Goal: Task Accomplishment & Management: Complete application form

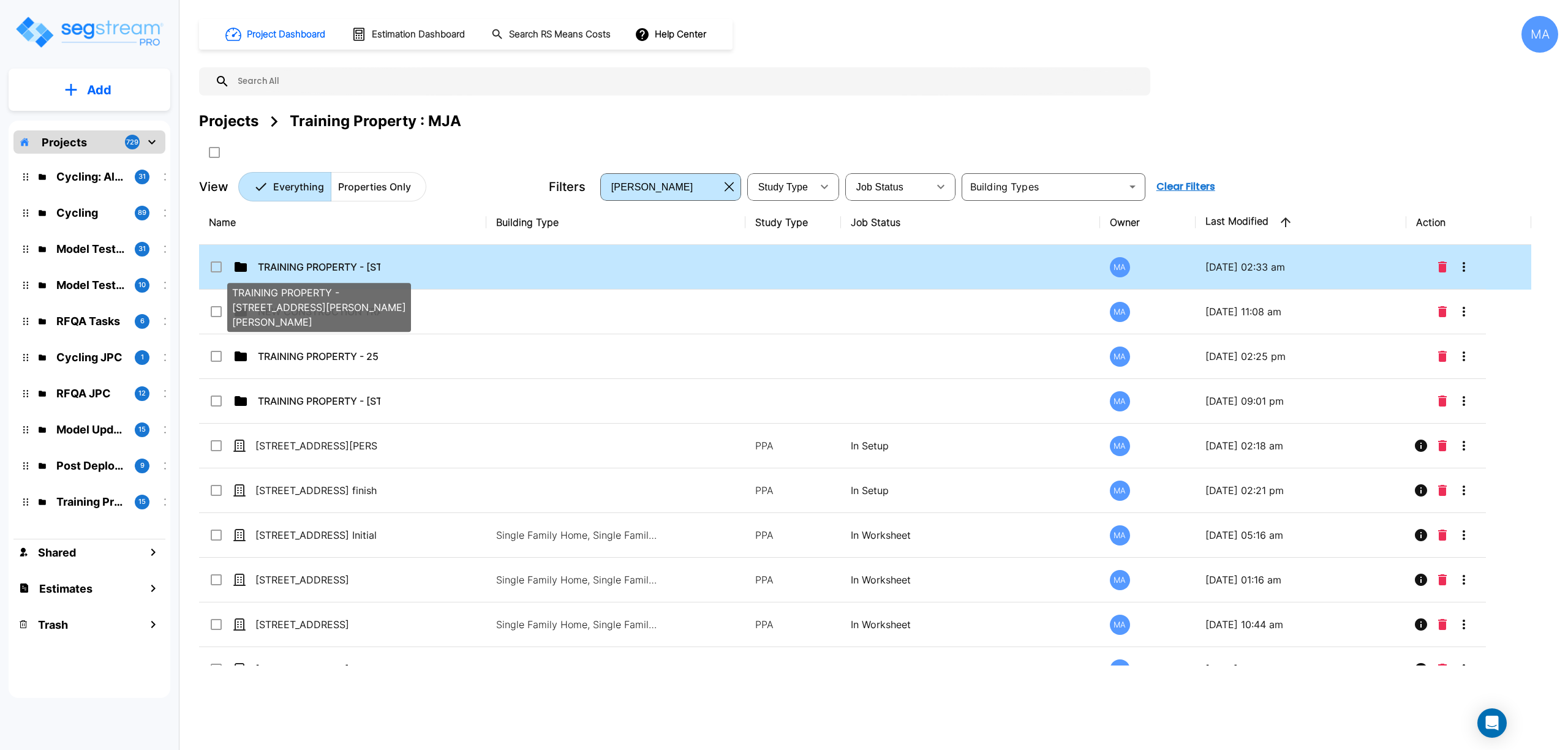
click at [334, 263] on p "TRAINING PROPERTY - [STREET_ADDRESS][PERSON_NAME][PERSON_NAME]" at bounding box center [319, 267] width 122 height 15
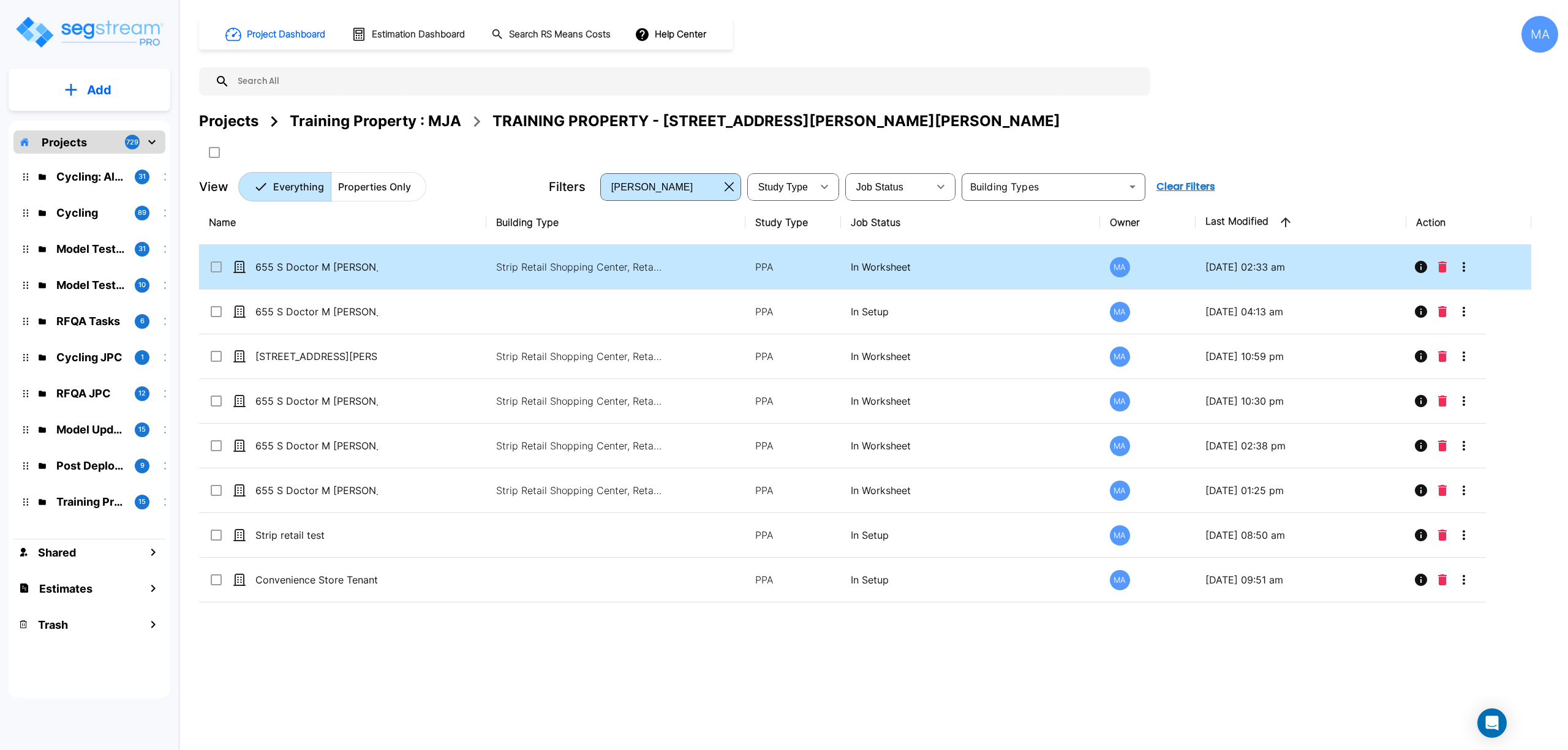
click at [406, 264] on td "655 S Doctor M [PERSON_NAME] Parkway_template" at bounding box center [343, 267] width 287 height 45
checkbox input "true"
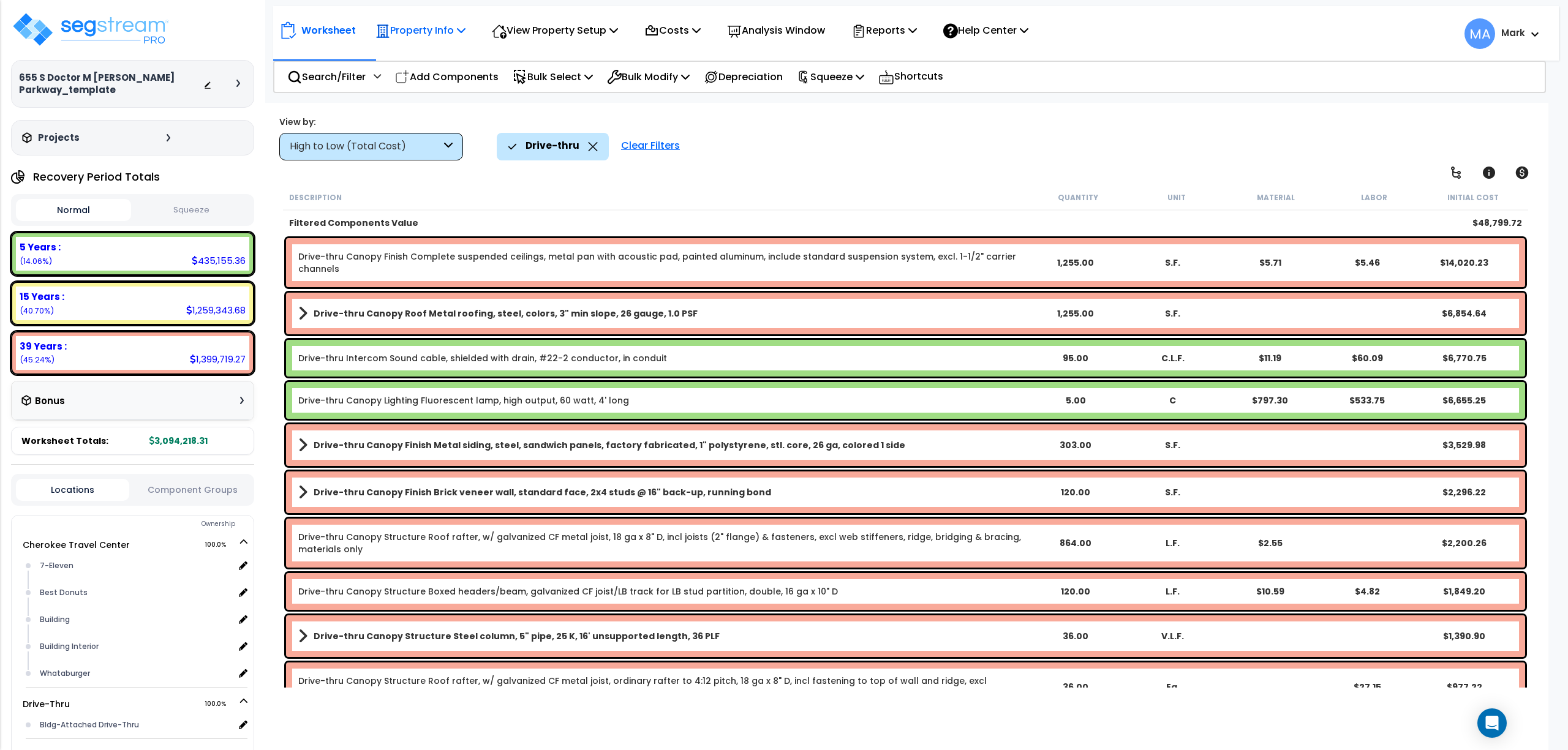
click at [464, 28] on icon at bounding box center [461, 30] width 8 height 9
click at [427, 68] on link "Property Setup" at bounding box center [430, 58] width 121 height 24
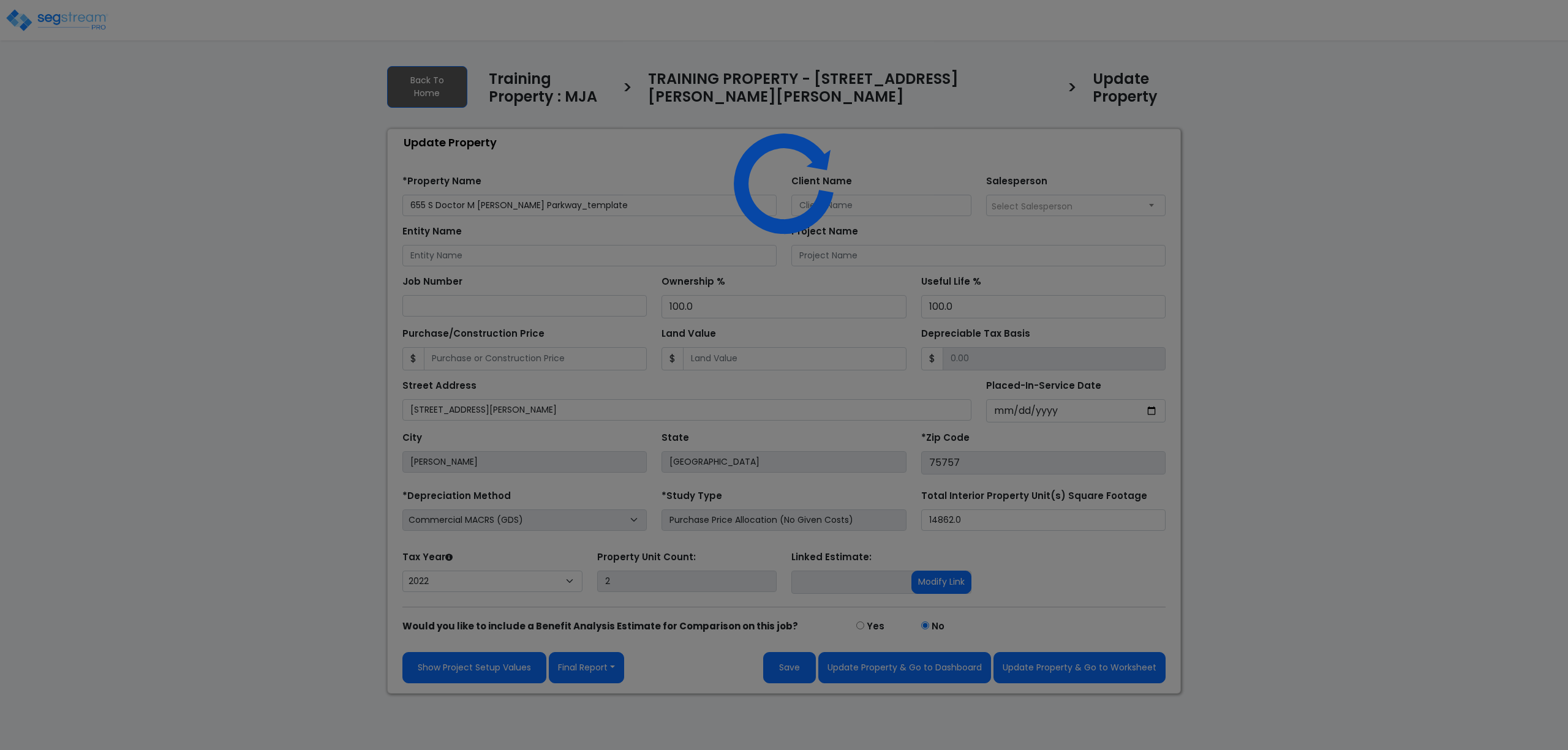
select select "2022"
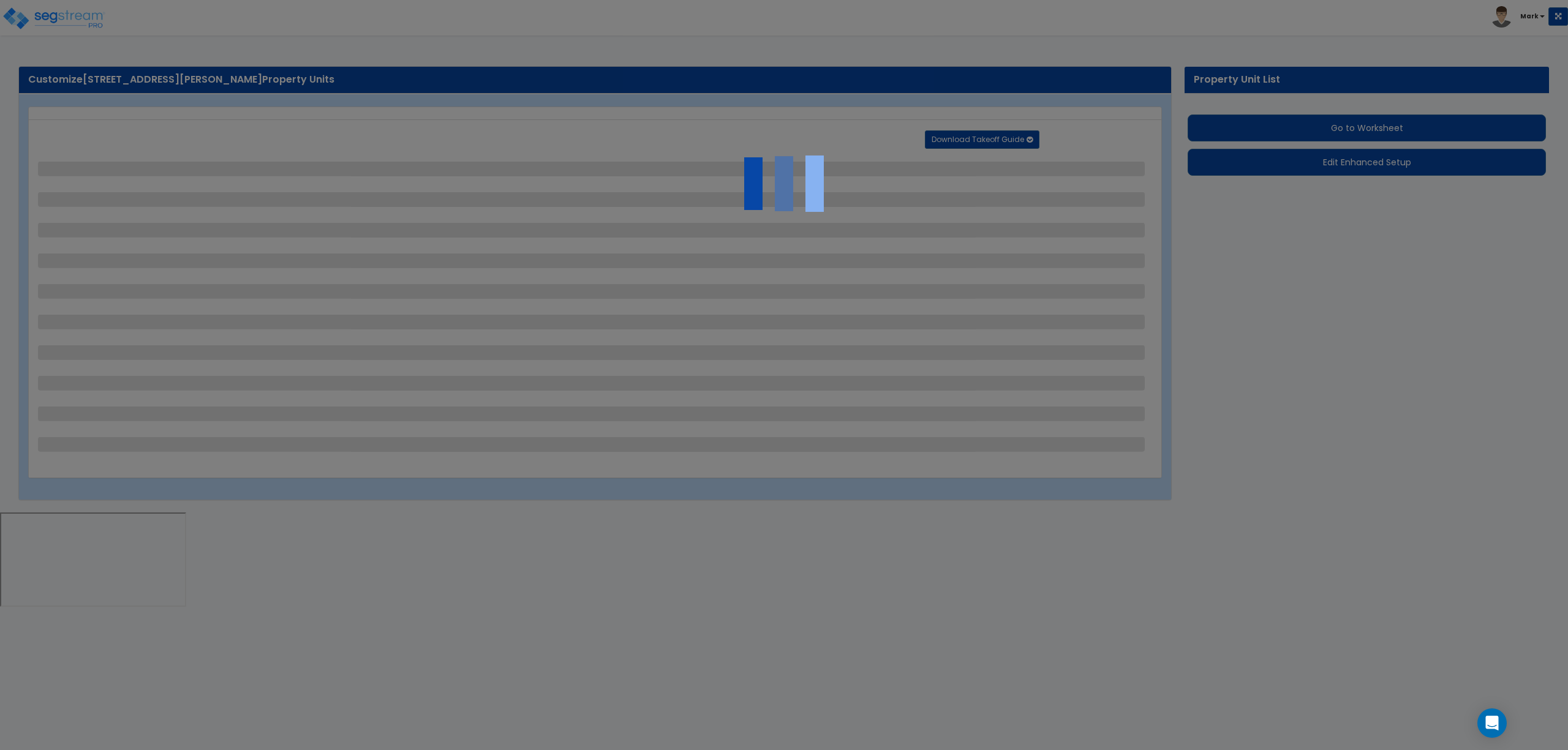
select select "2"
select select "1"
select select "2"
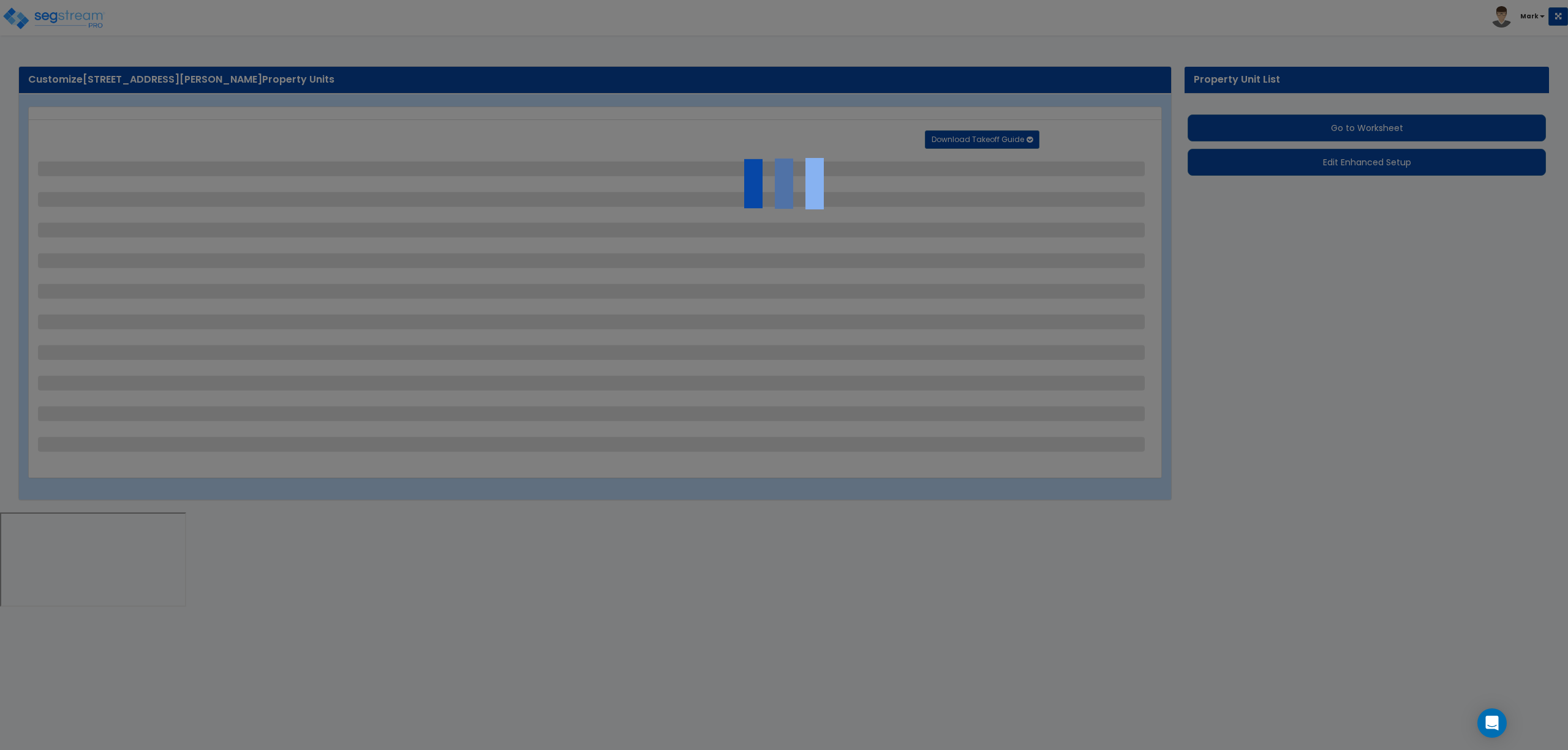
select select "1"
select select "2"
select select "1"
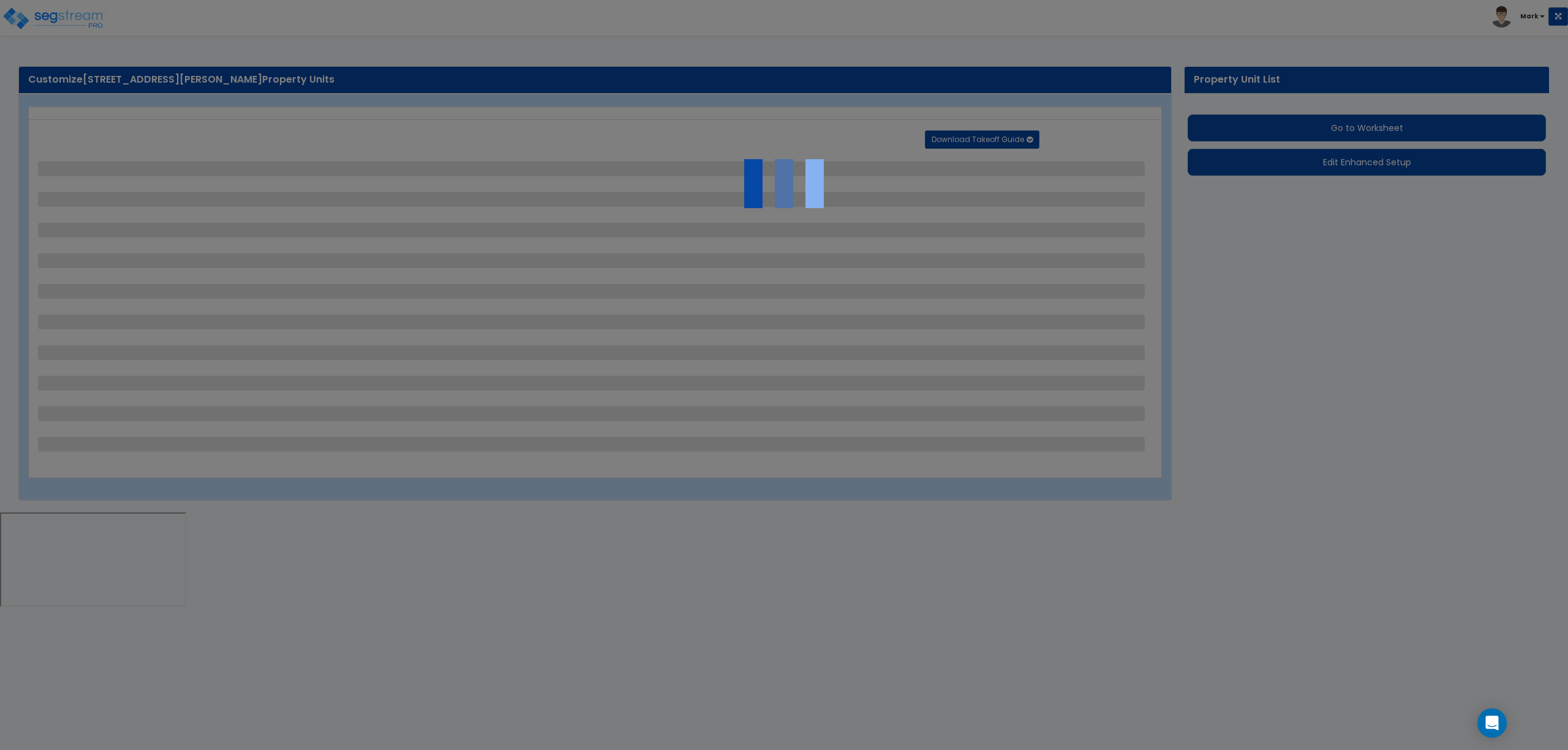
select select "1"
select select "5"
select select "2"
select select "1"
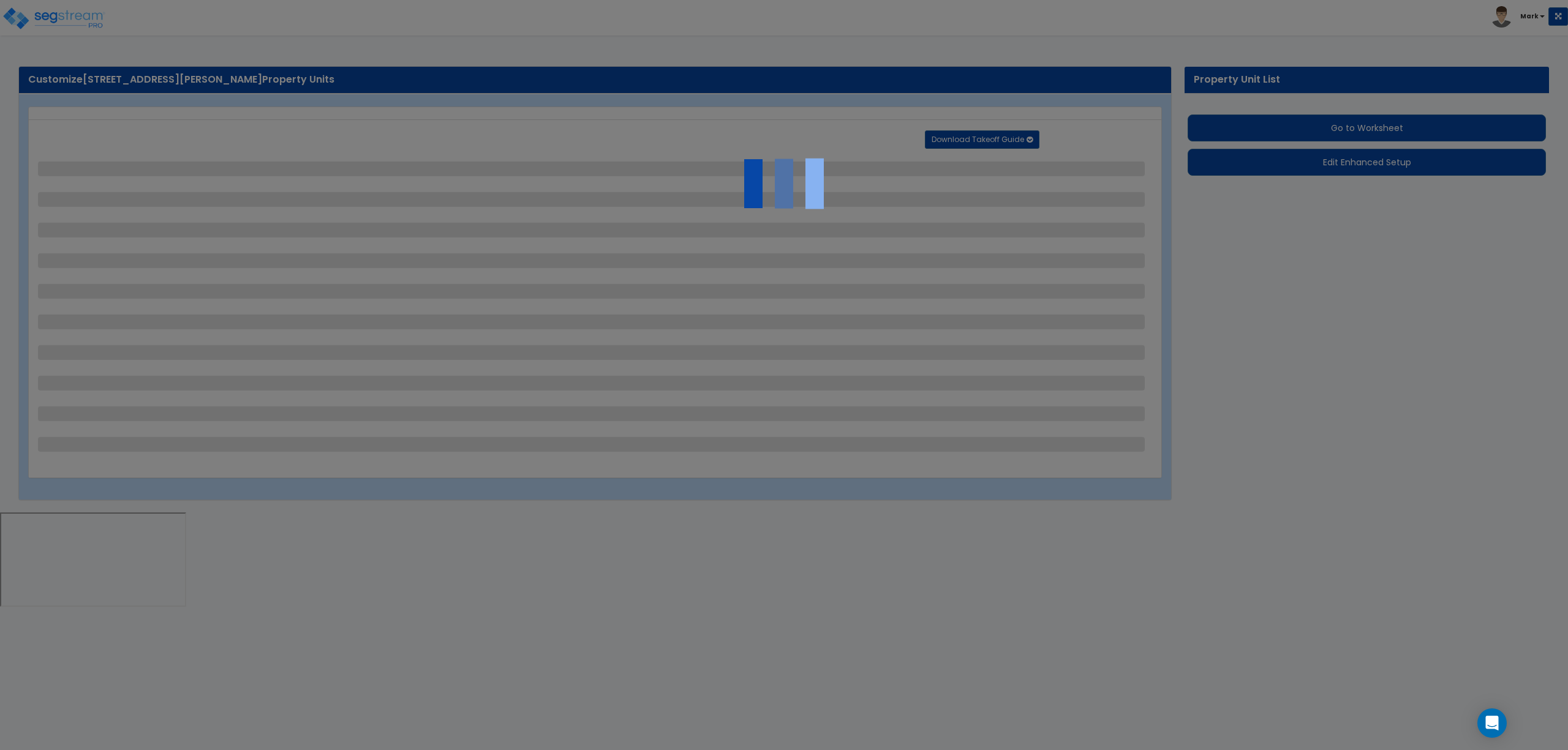
select select "4"
select select "2"
select select "4"
select select "2"
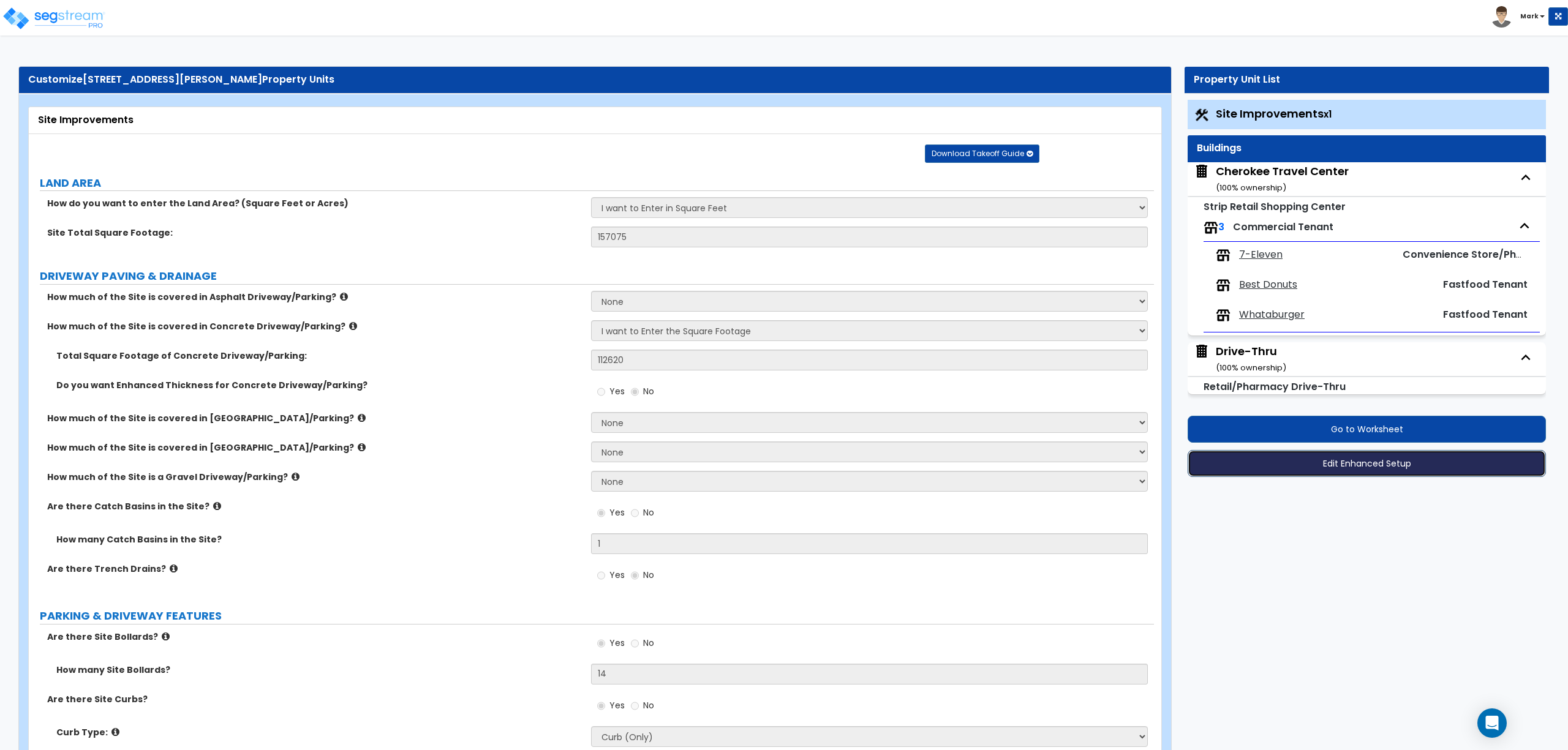
click at [1316, 459] on button "Edit Enhanced Setup" at bounding box center [1367, 463] width 359 height 27
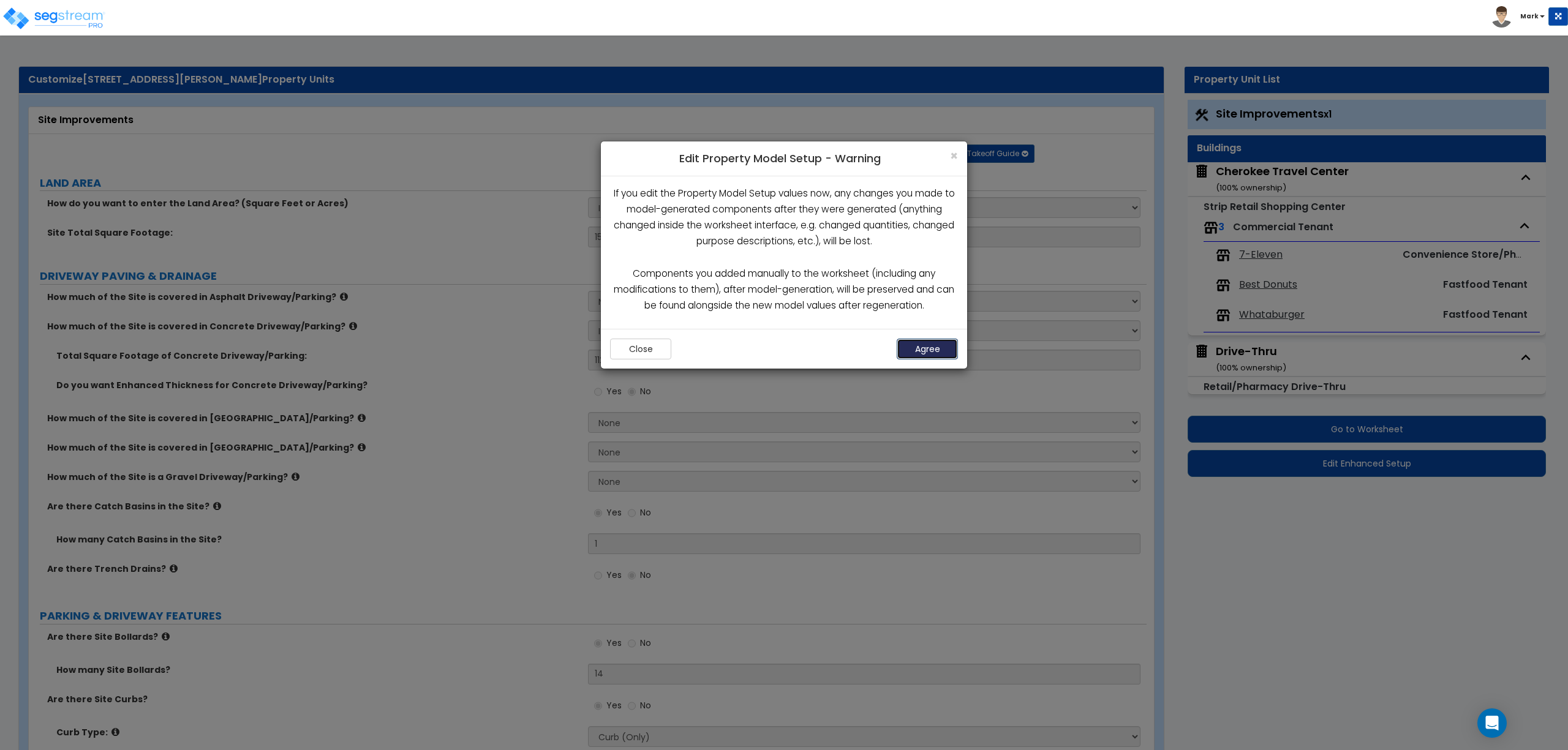
click at [949, 349] on button "Agree" at bounding box center [927, 349] width 61 height 21
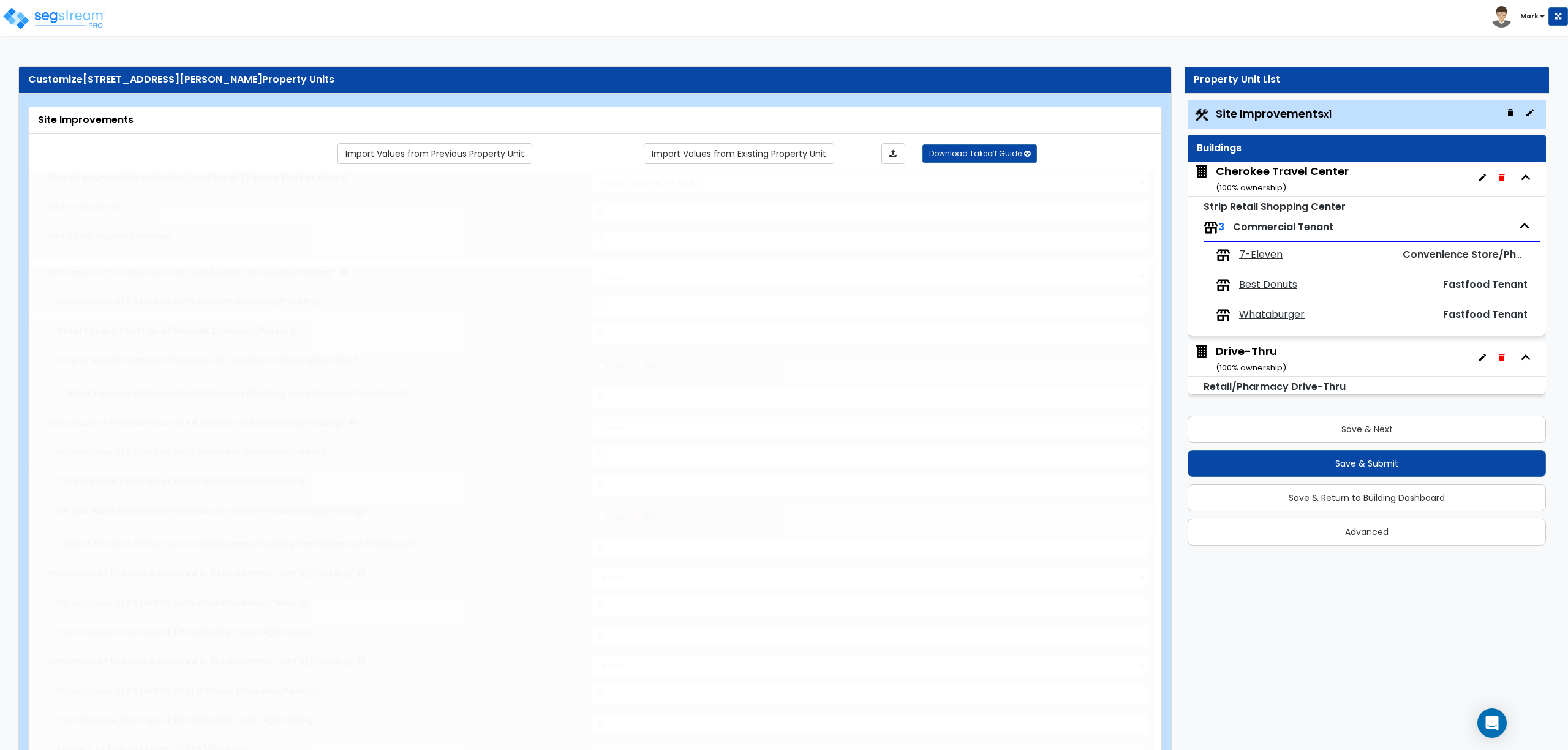
select select "2"
type input "157075"
select select "2"
type input "112620"
radio input "true"
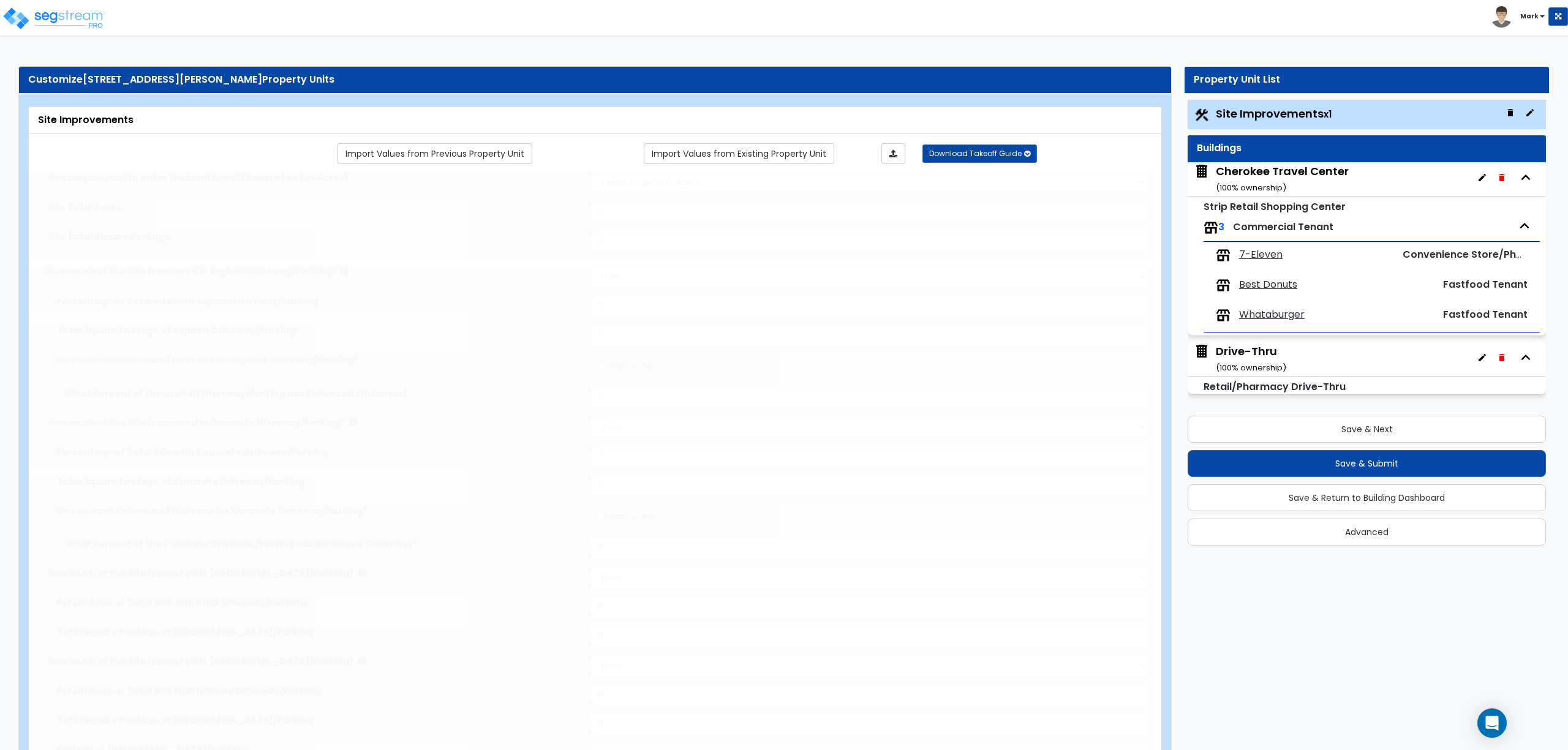
type input "1"
radio input "true"
type input "14"
radio input "true"
select select "1"
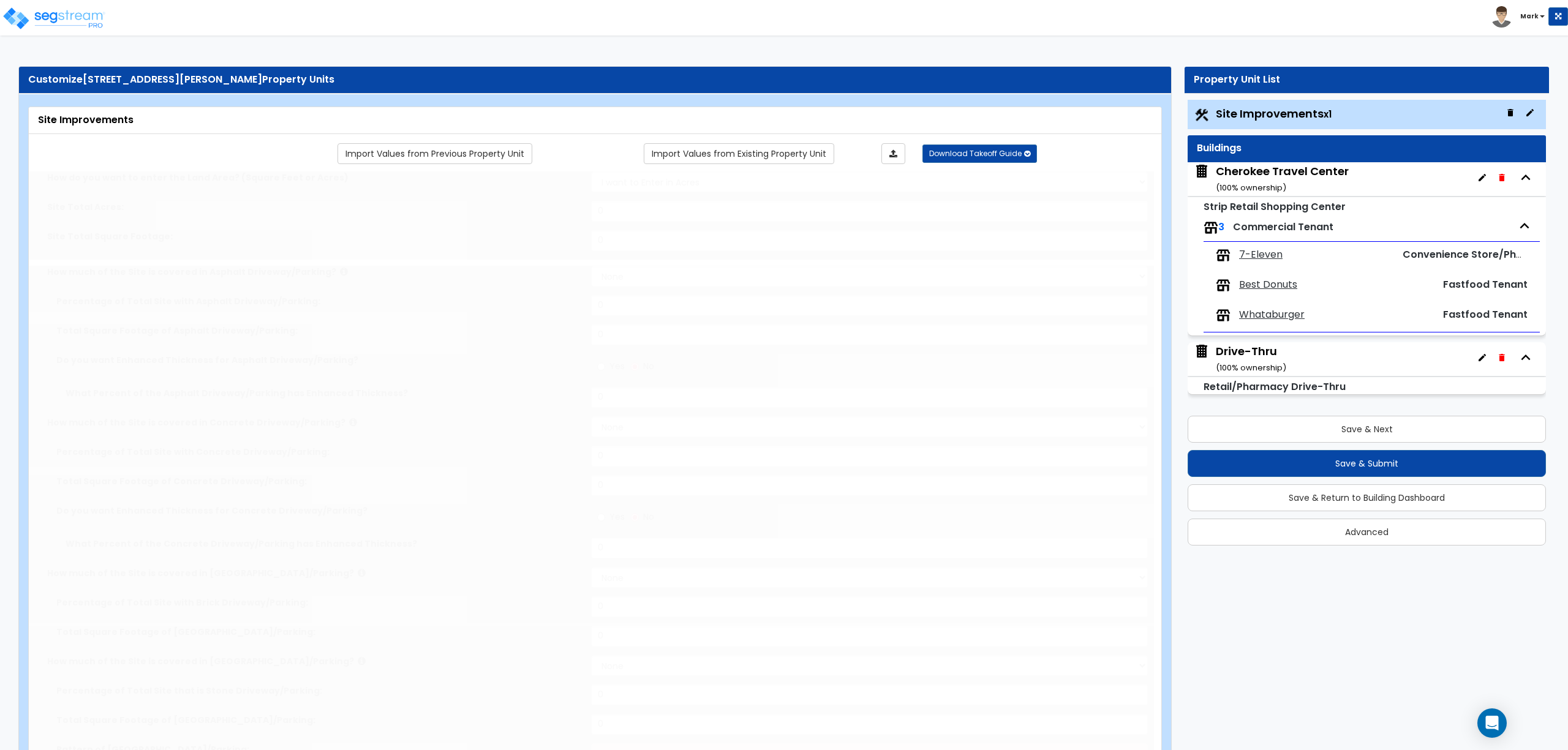
select select "1"
type input "3049"
radio input "true"
select select "2"
select select "1"
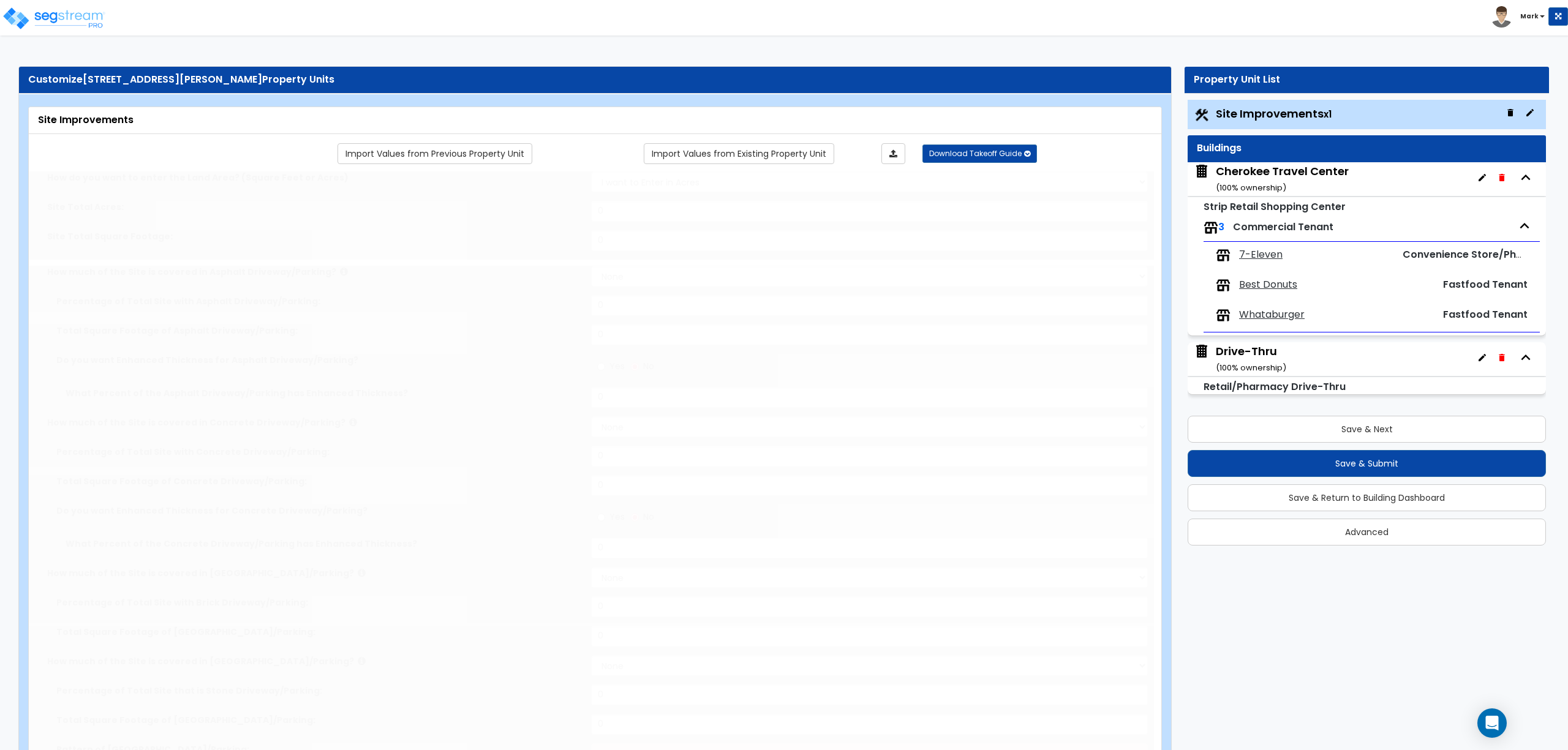
type input "14"
radio input "true"
type input "5"
radio input "true"
select select "1"
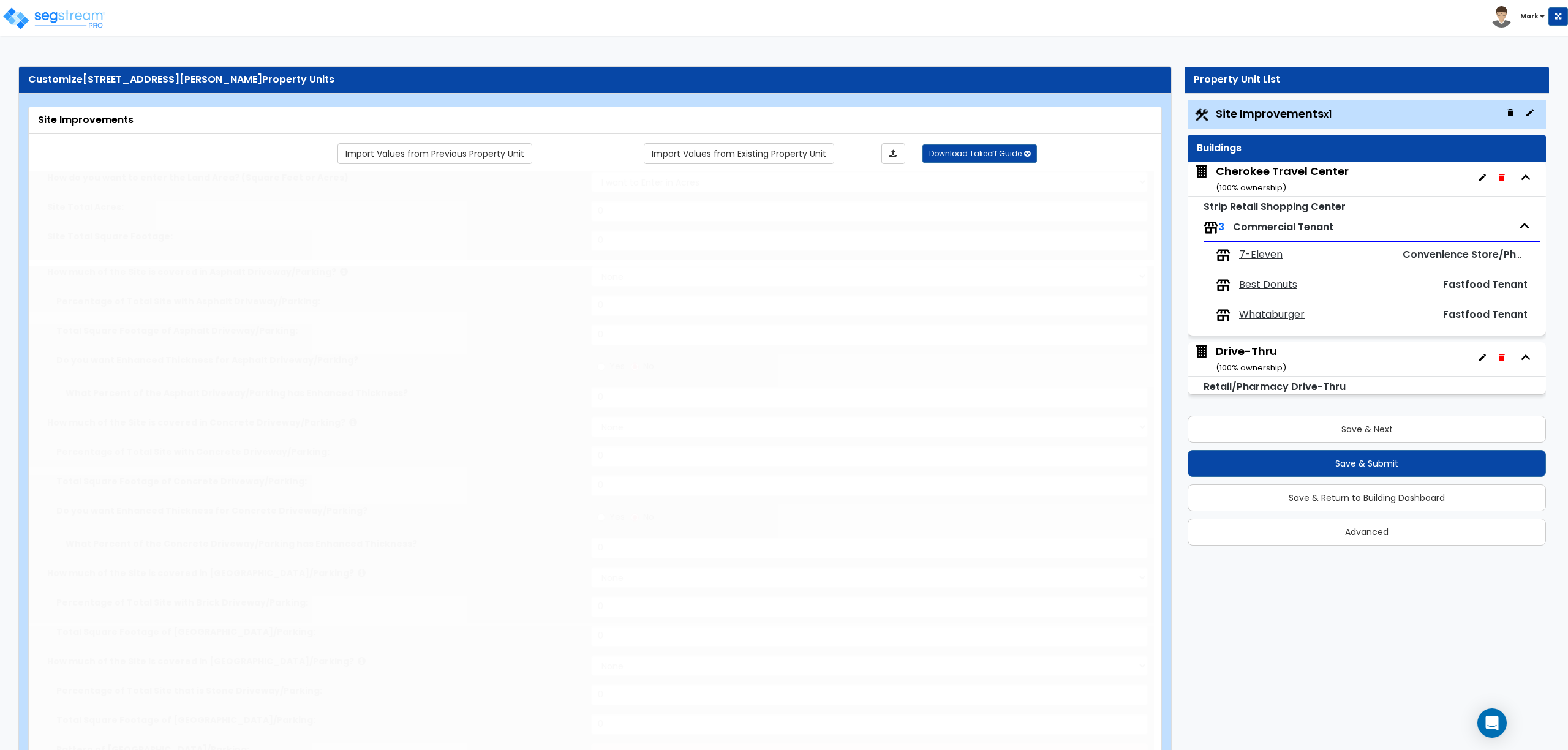
type input "17"
radio input "true"
select select "1"
type input "94"
select select "2"
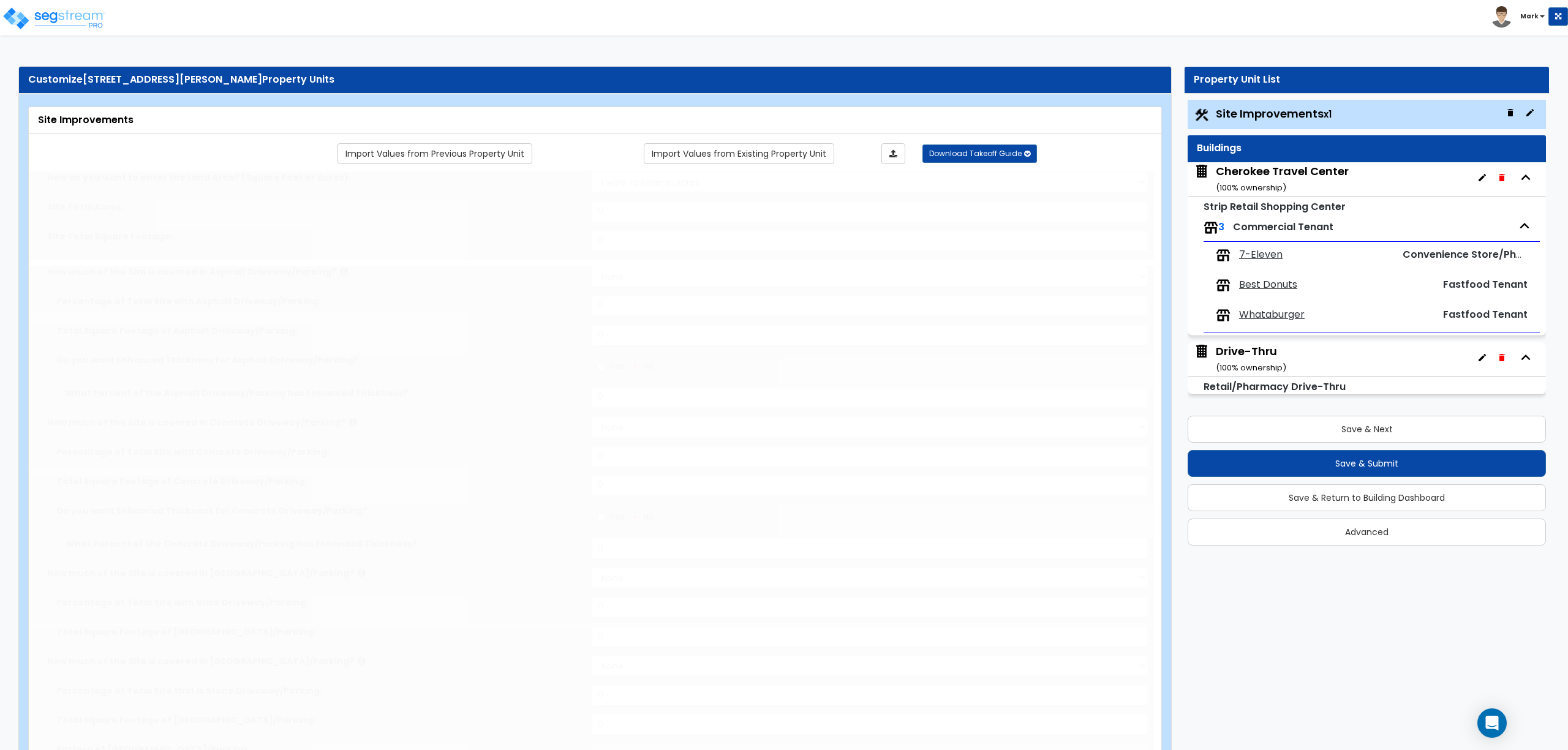
type input "26360"
radio input "true"
select select "1"
type input "10"
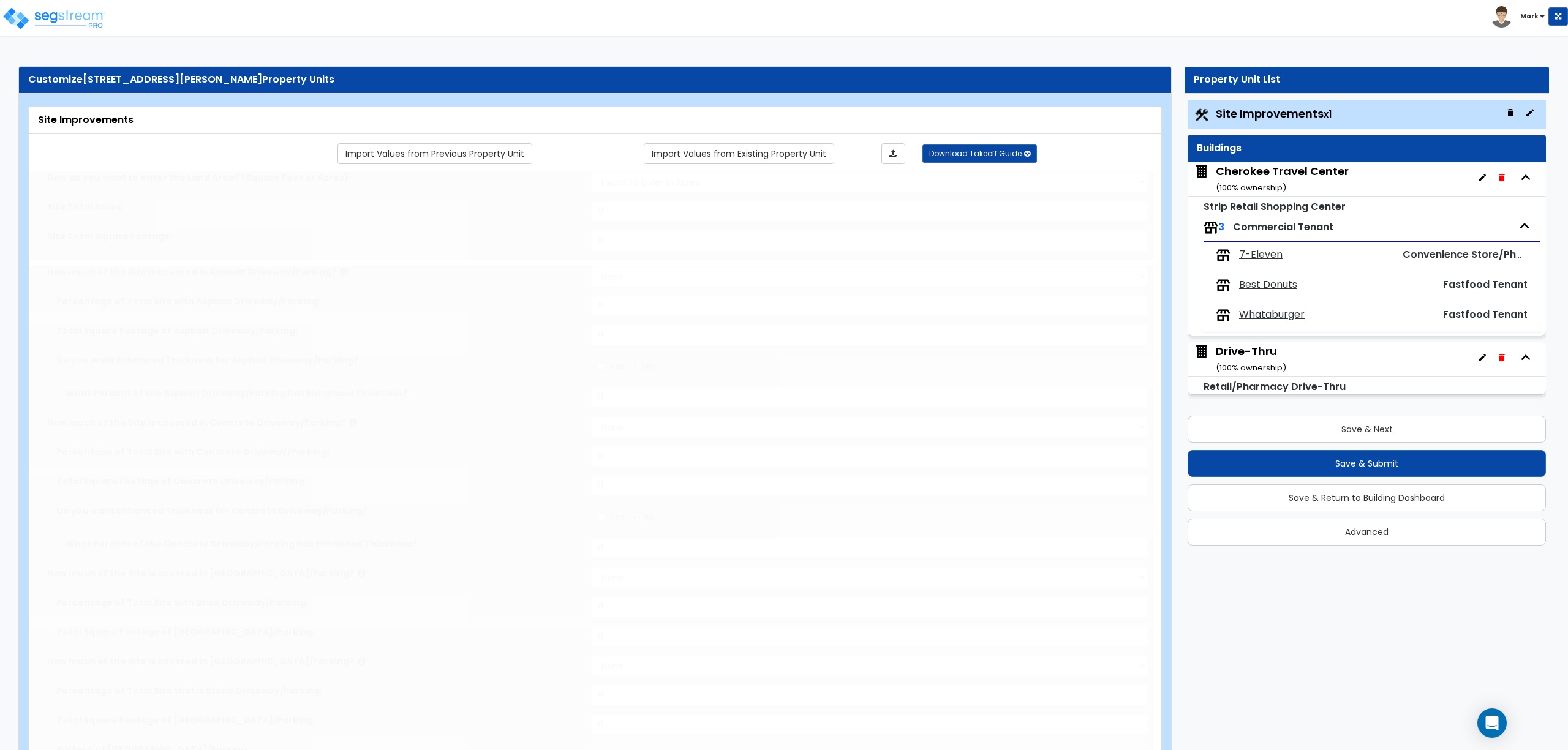
type input "10"
select select "5"
select select "2"
select select "1"
radio input "true"
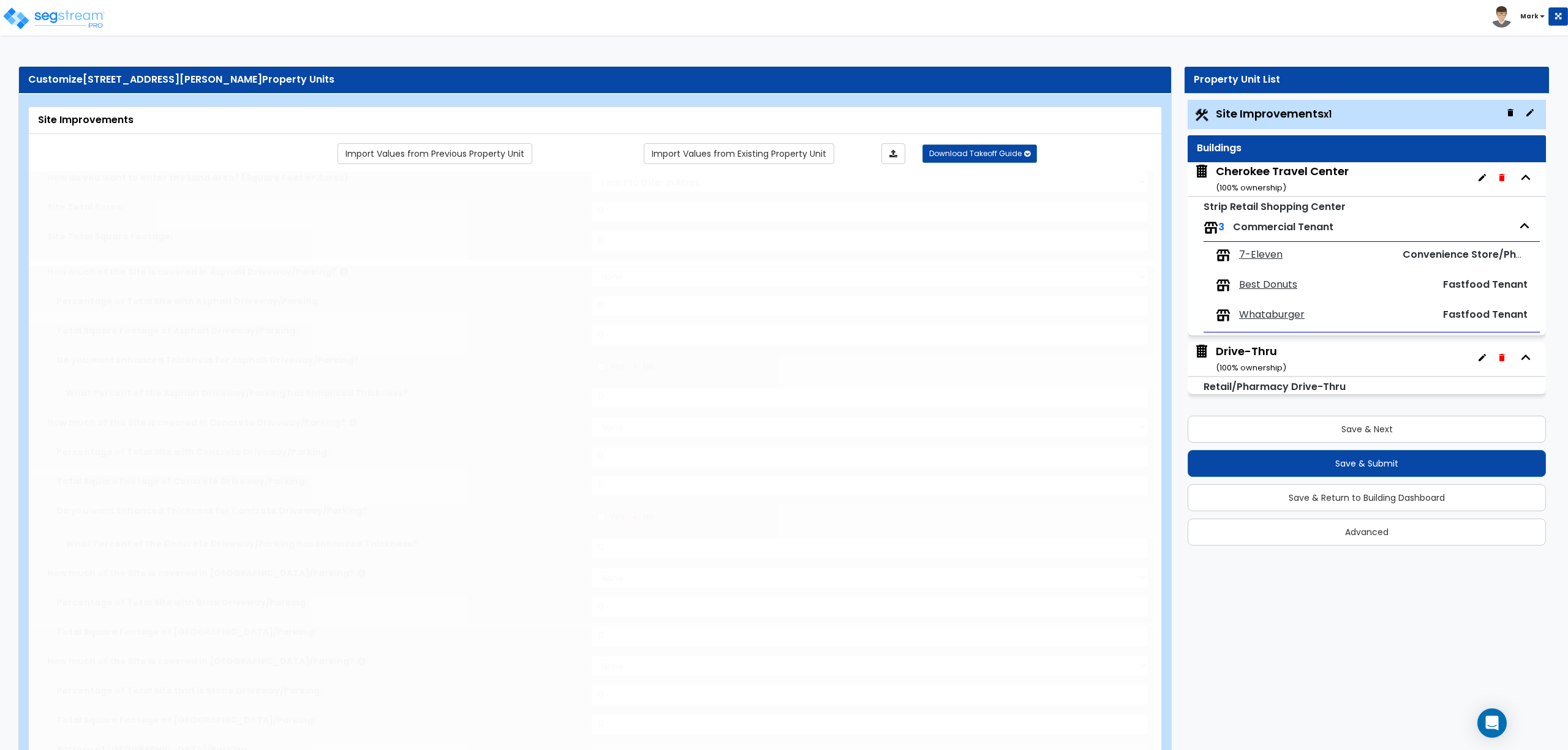
select select "1"
type input "1"
type input "304"
type input "7"
select select "4"
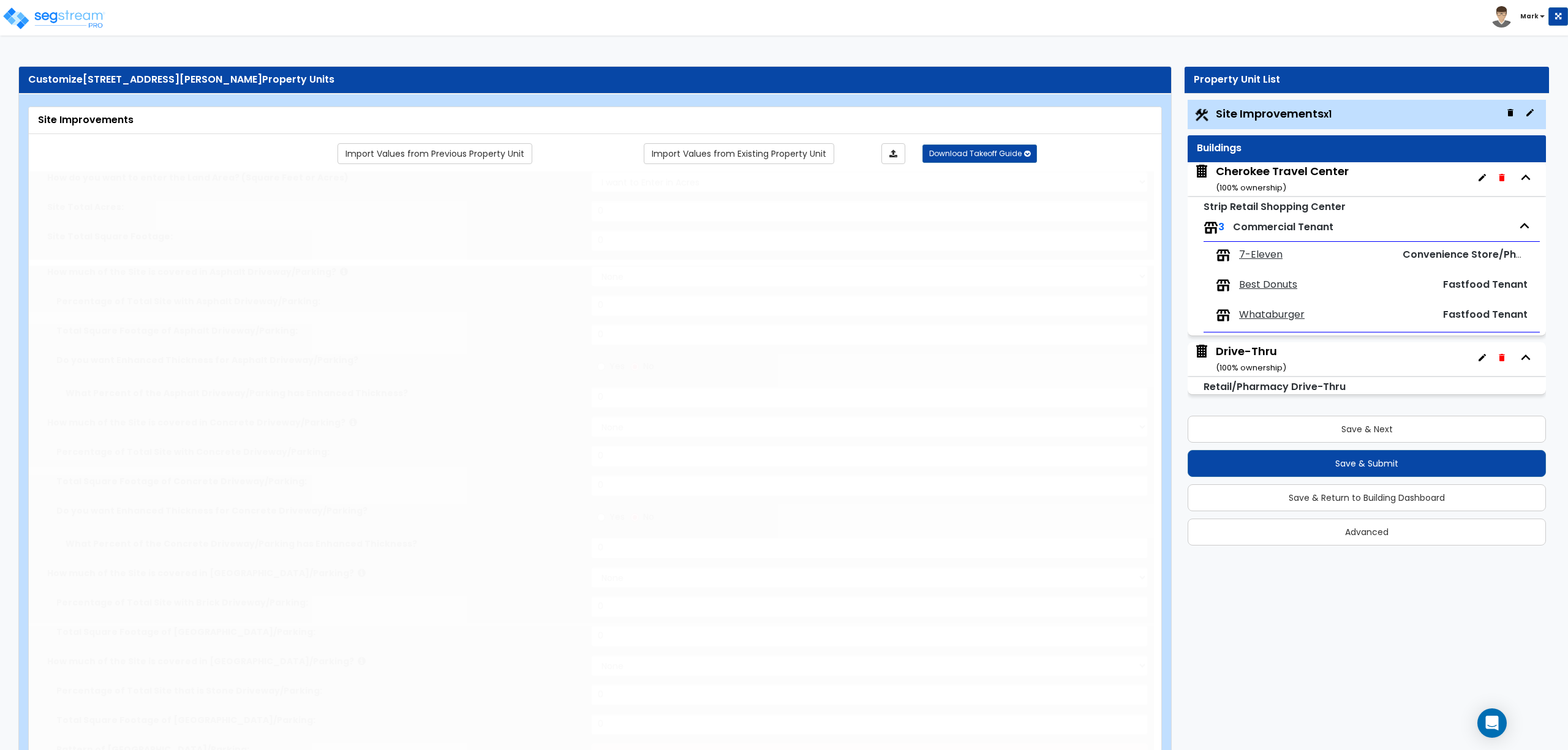
select select "2"
radio input "true"
type input "2"
radio input "true"
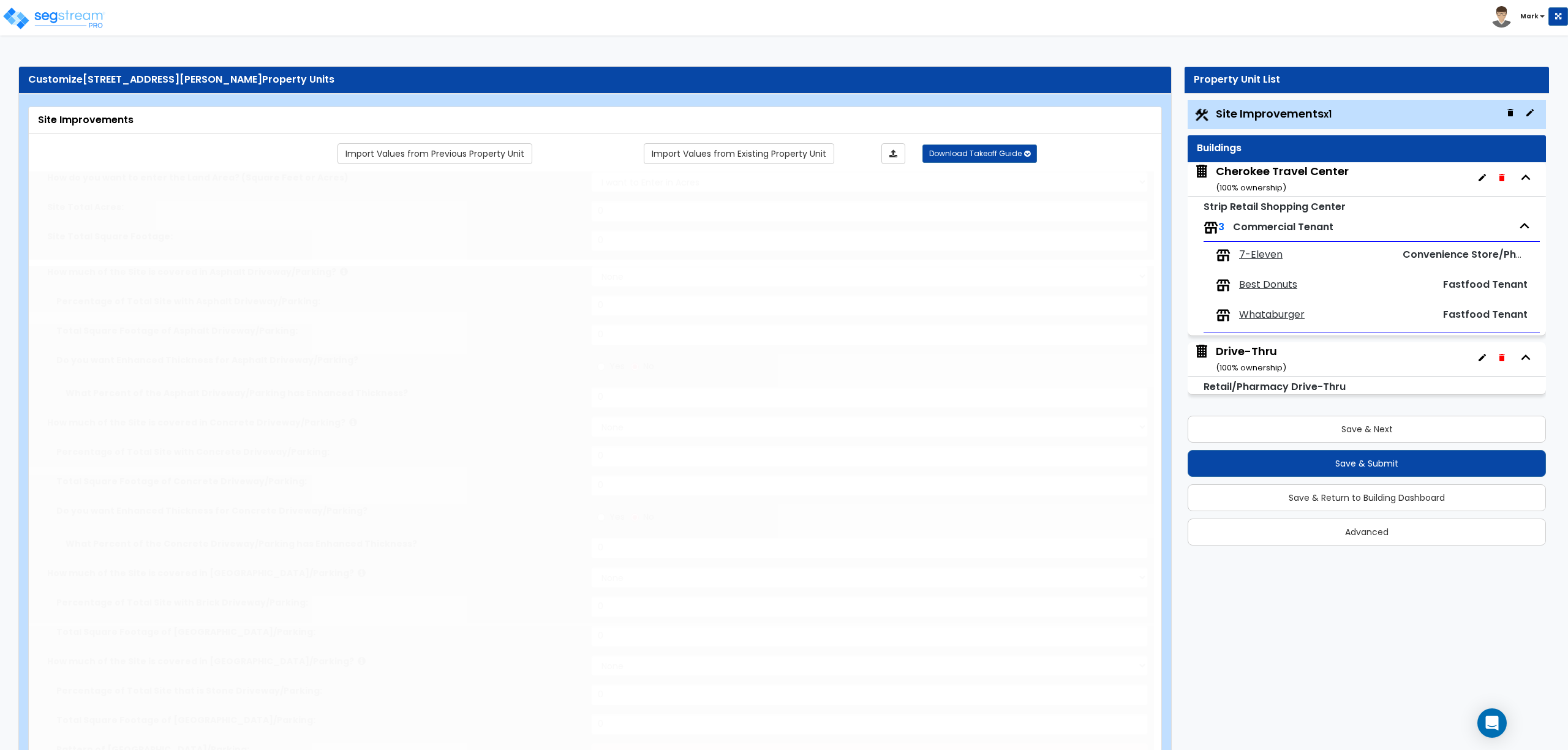
type input "10"
type input "40"
type input "4"
type input "6864"
select select "4"
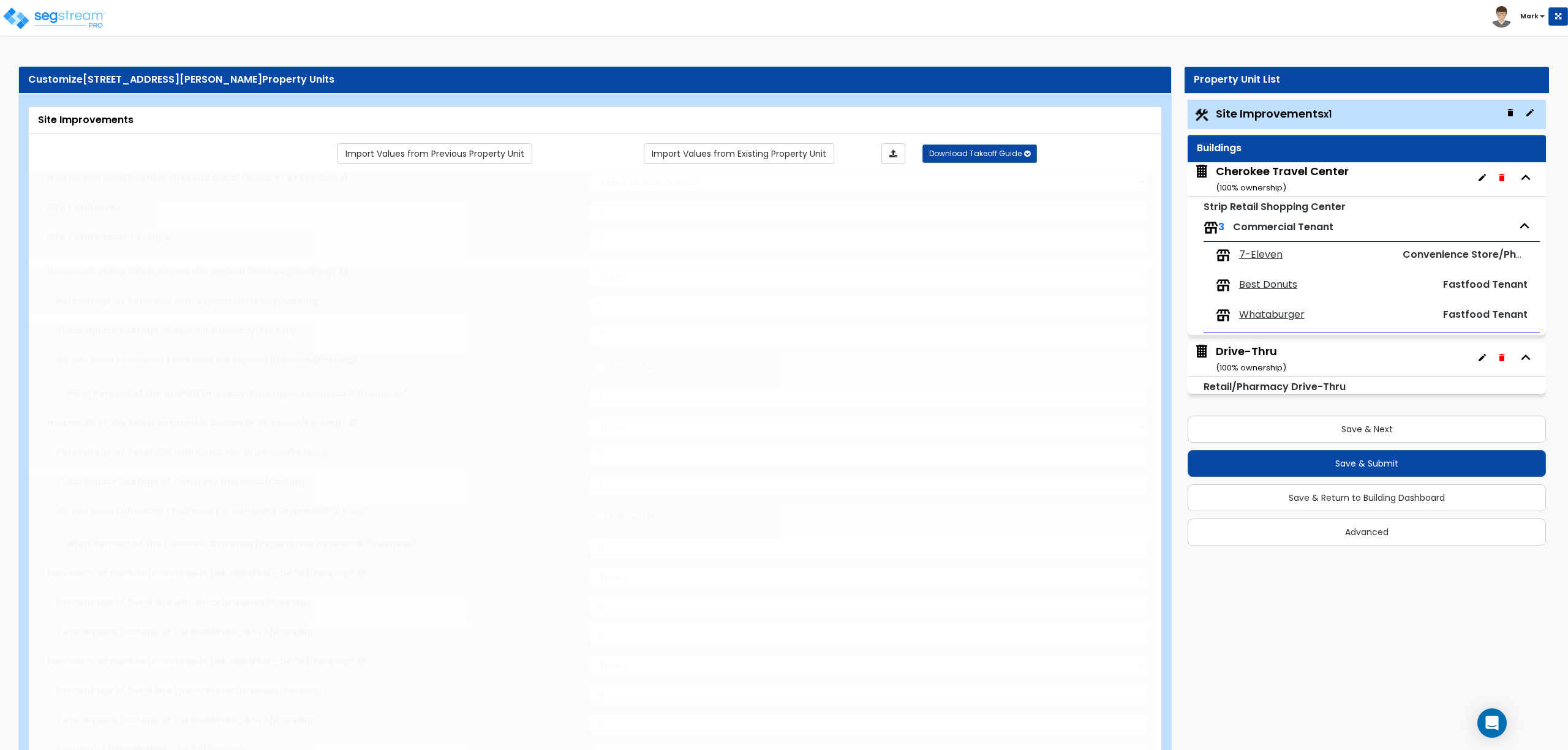
select select "2"
radio input "true"
type input "2"
radio input "true"
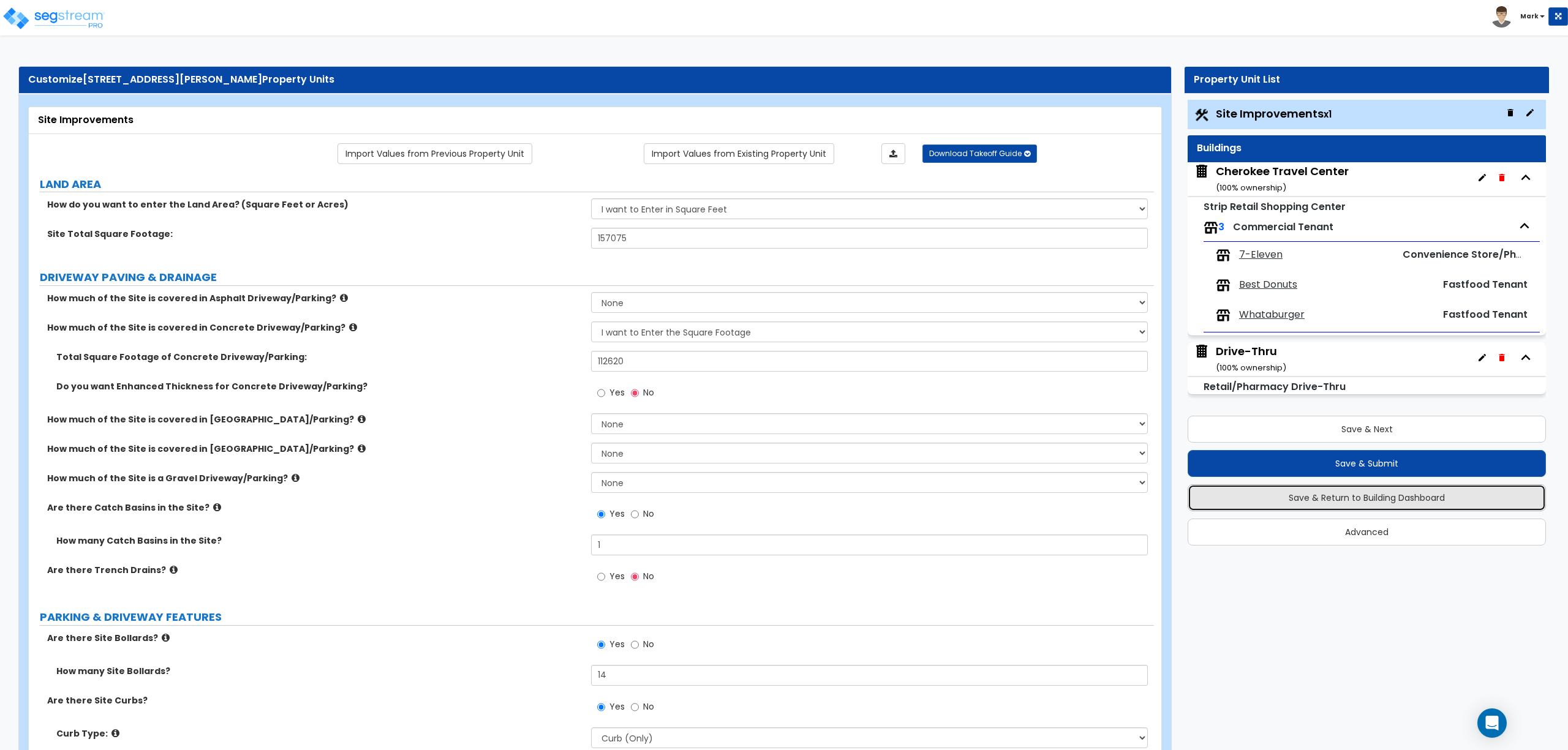
click at [1319, 496] on button "Save & Return to Building Dashboard" at bounding box center [1367, 498] width 359 height 27
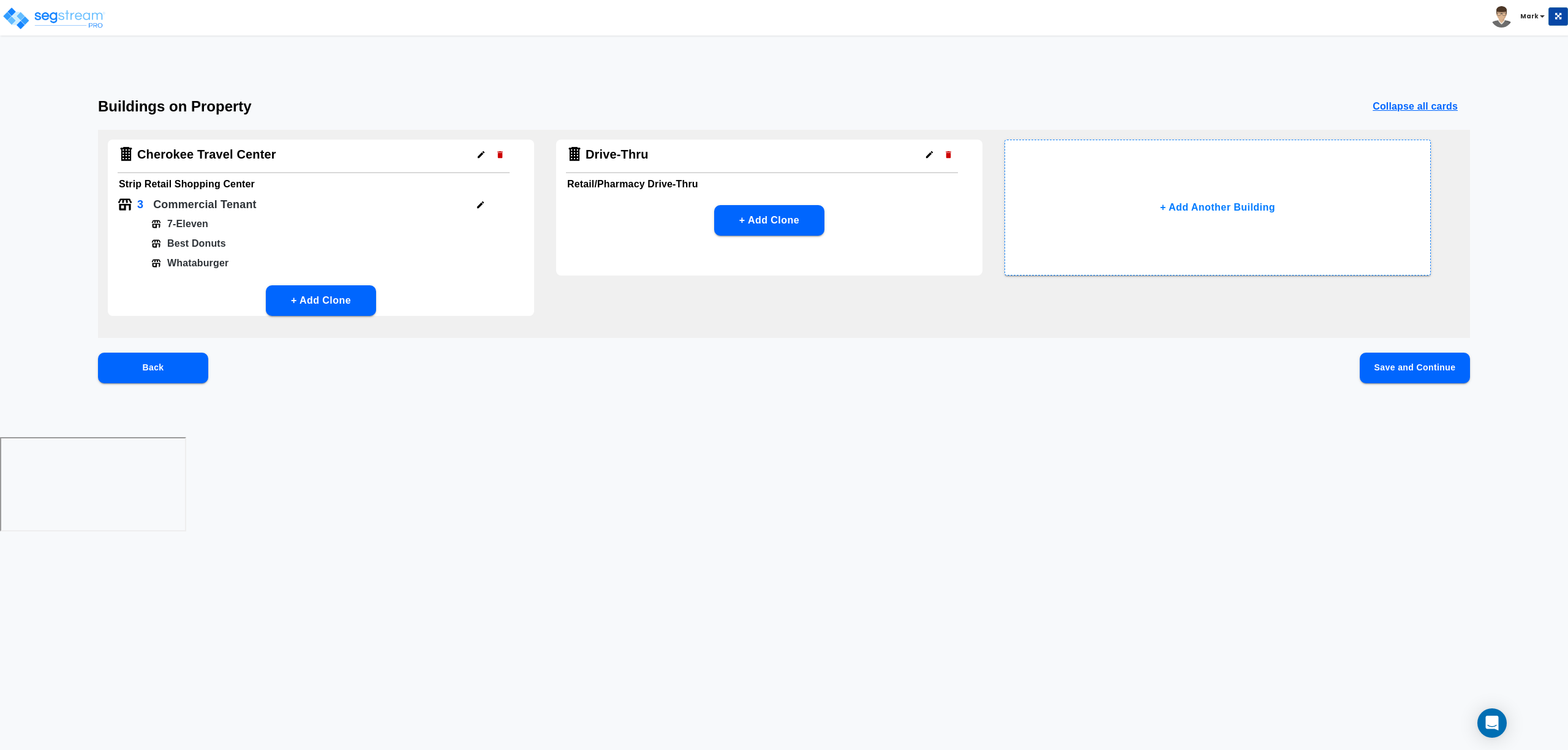
click at [483, 204] on icon "button" at bounding box center [481, 205] width 9 height 9
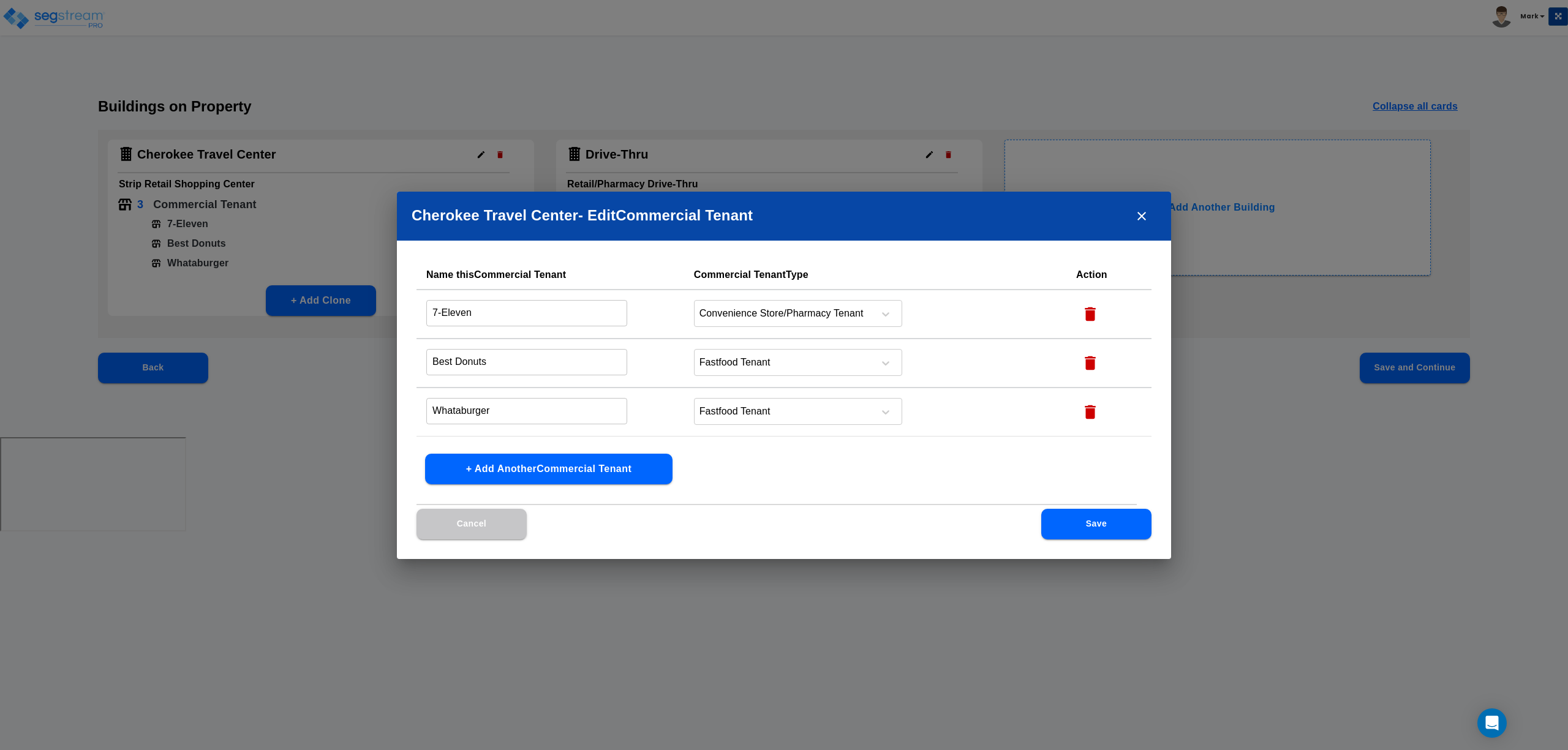
scroll to position [35, 0]
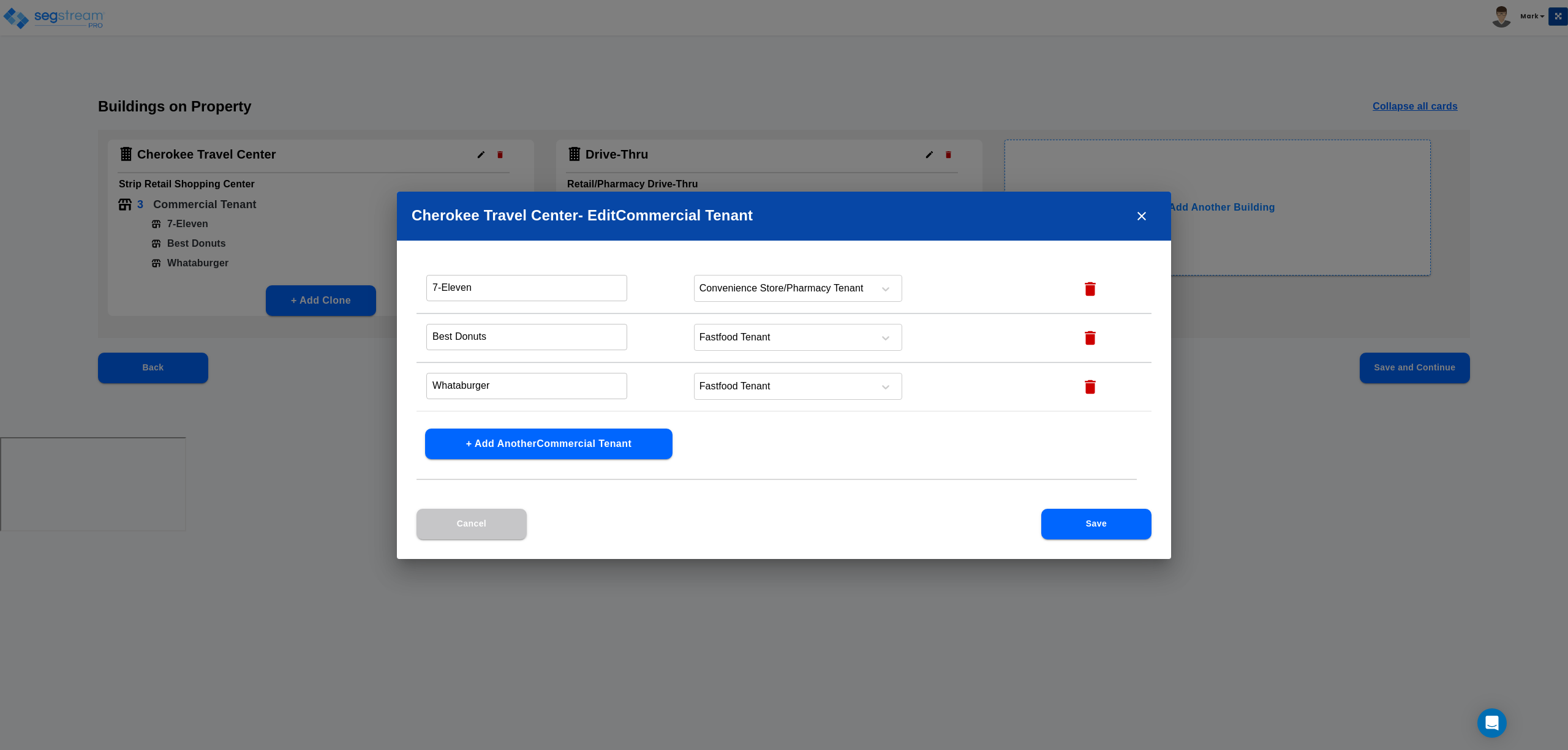
click at [508, 441] on button "+ Add Another Commercial Tenant" at bounding box center [549, 444] width 248 height 31
click at [512, 391] on input "text" at bounding box center [527, 395] width 201 height 26
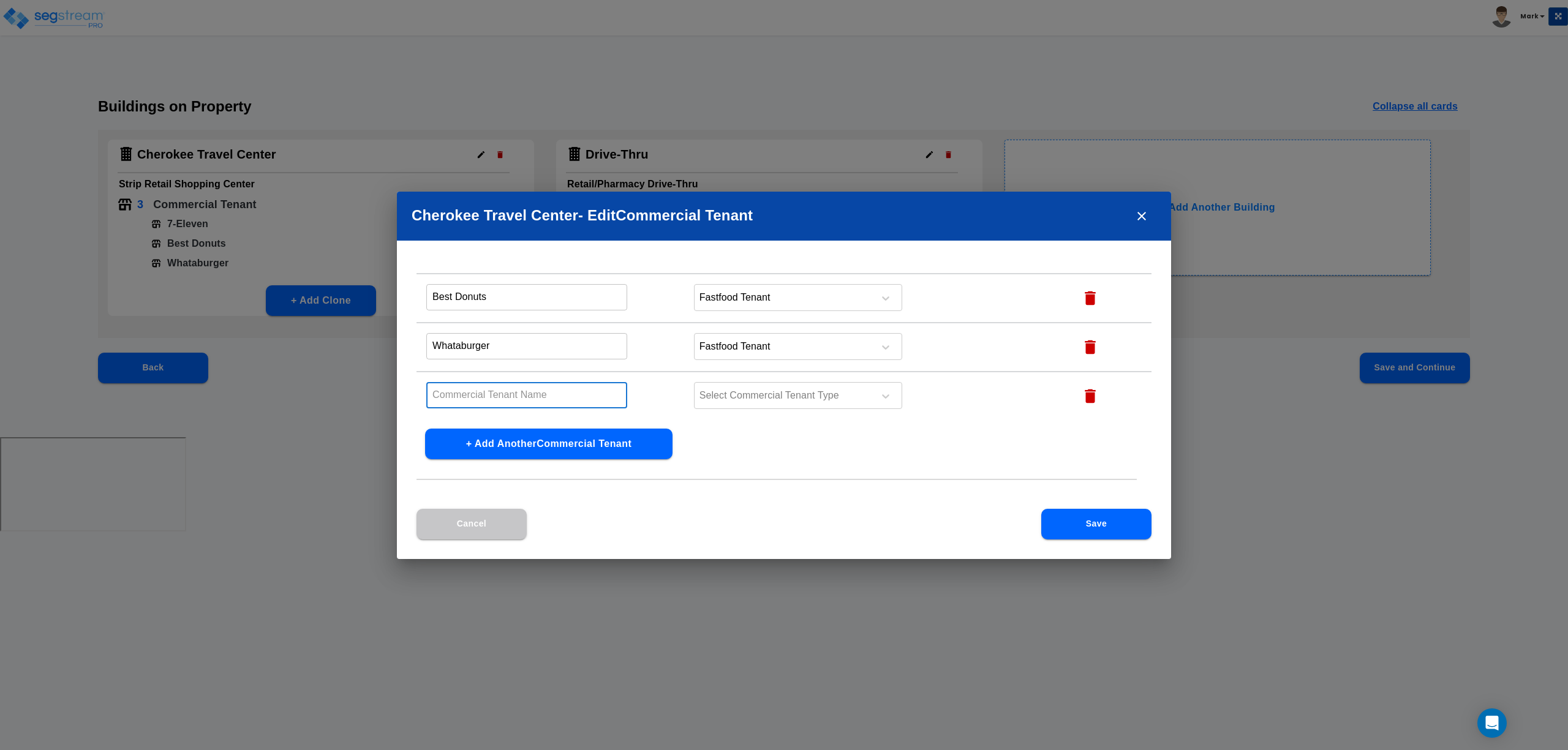
type input "&"
type input "7-11"
click at [723, 392] on div at bounding box center [782, 396] width 168 height 17
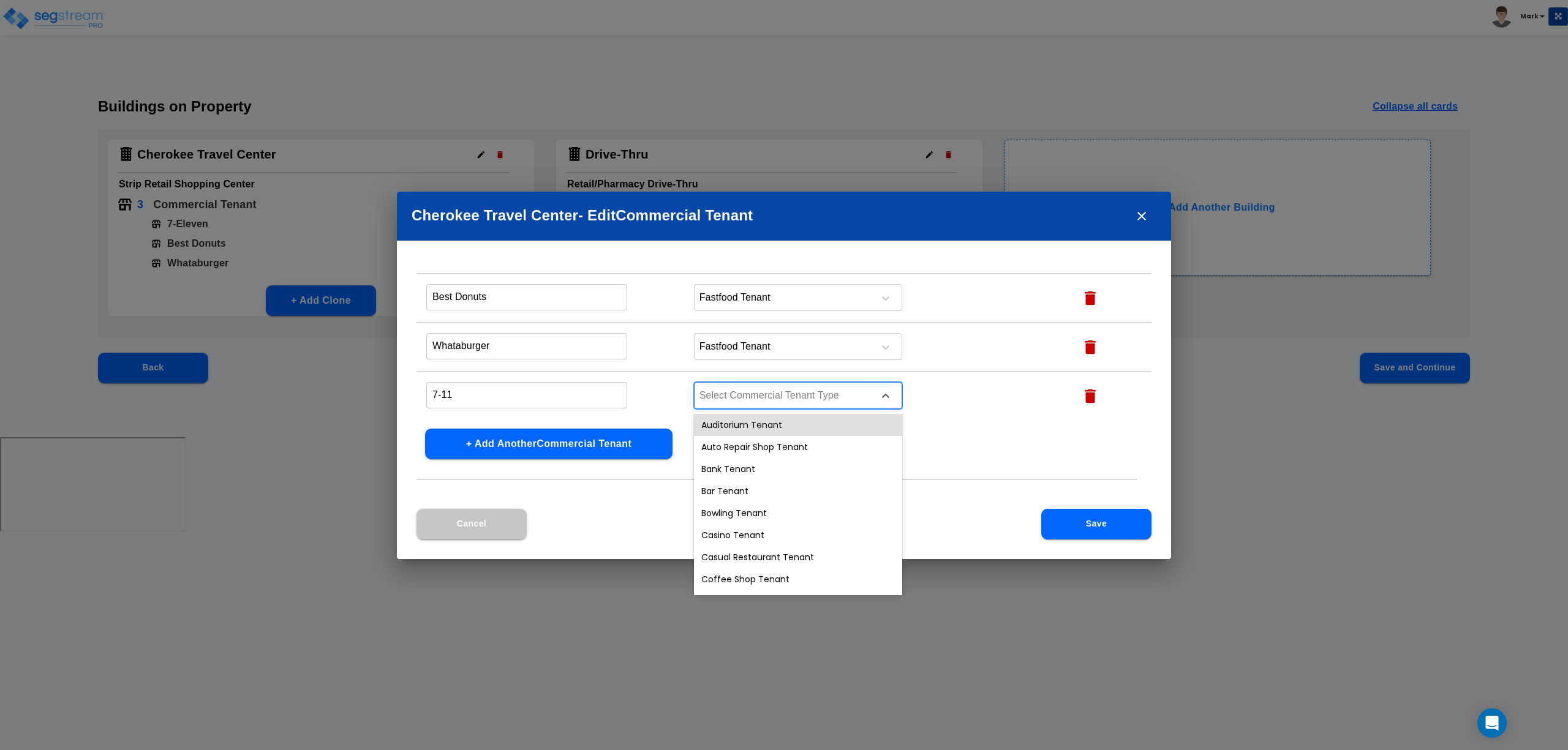
type input "g"
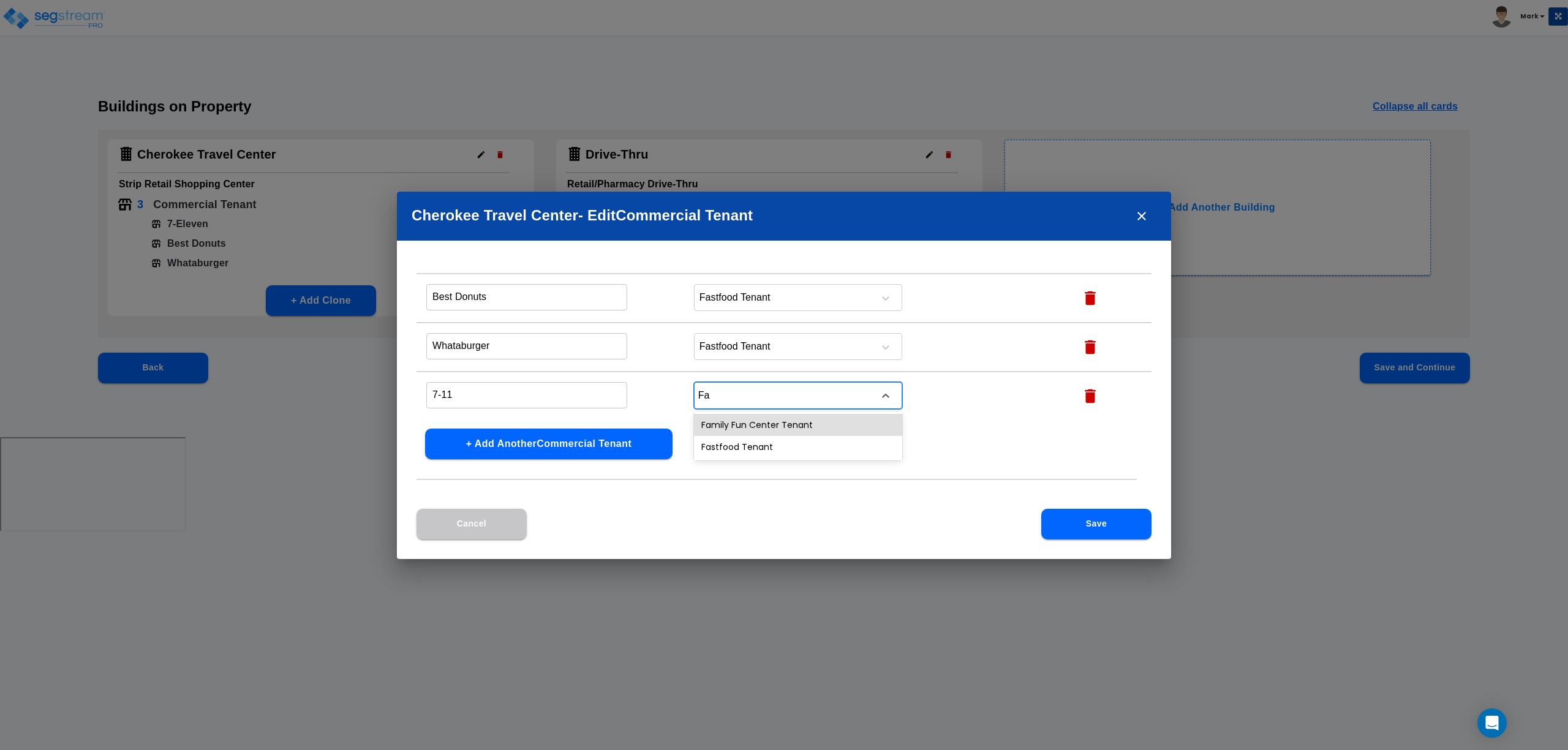
type input "Fas"
click at [736, 417] on div "Fastfood Tenant" at bounding box center [798, 424] width 208 height 22
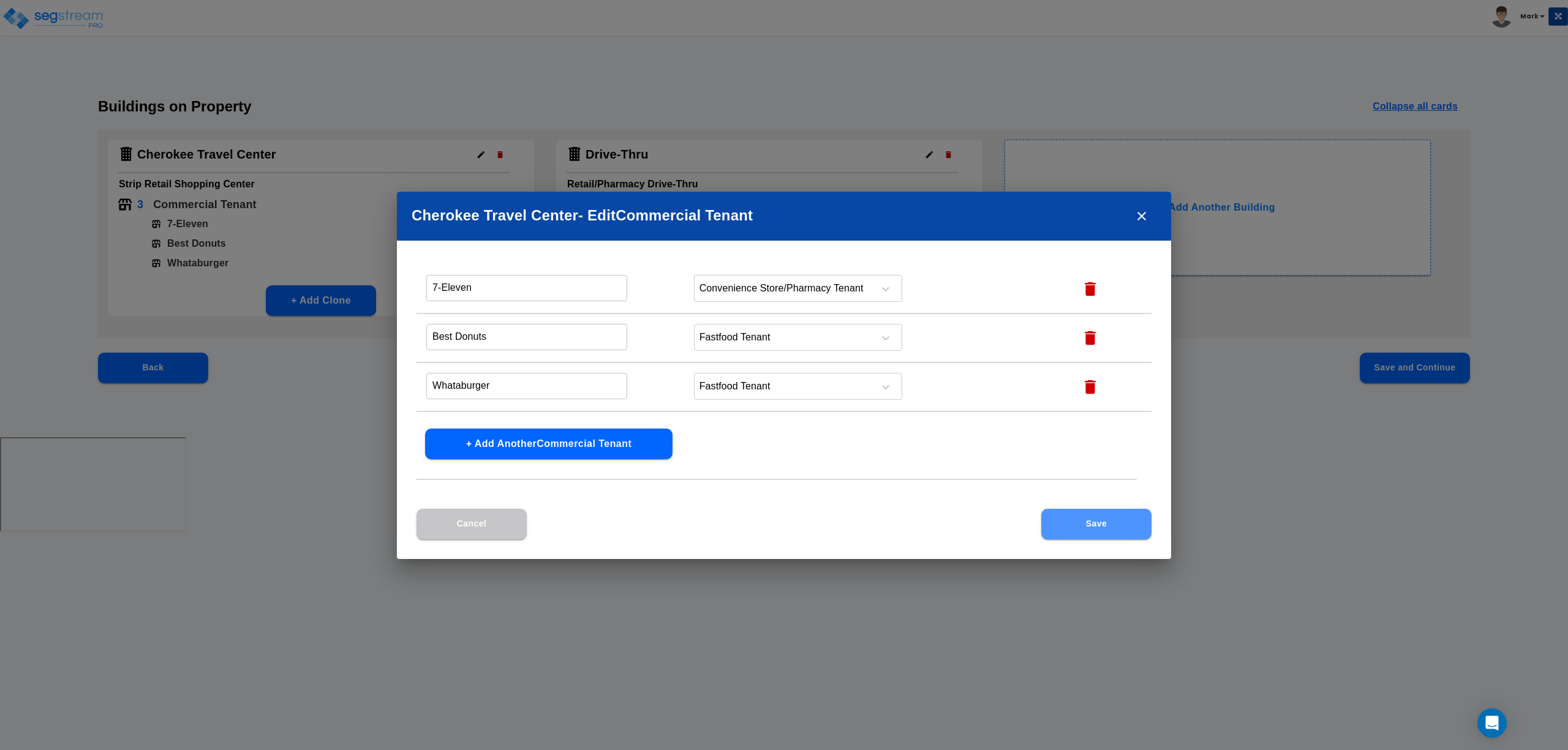
click at [1096, 526] on button "Save" at bounding box center [1096, 524] width 110 height 31
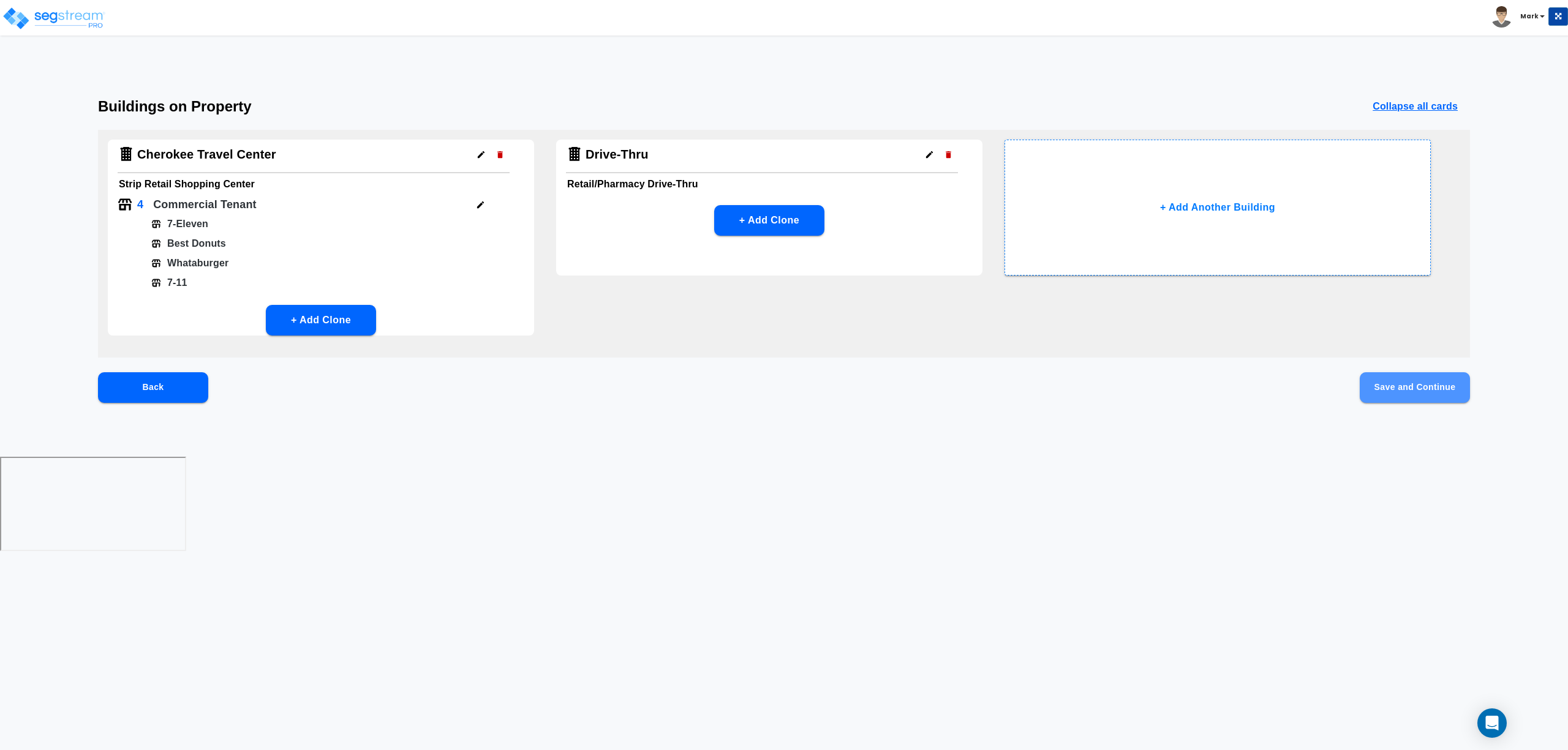
click at [1427, 378] on button "Save and Continue" at bounding box center [1415, 388] width 110 height 31
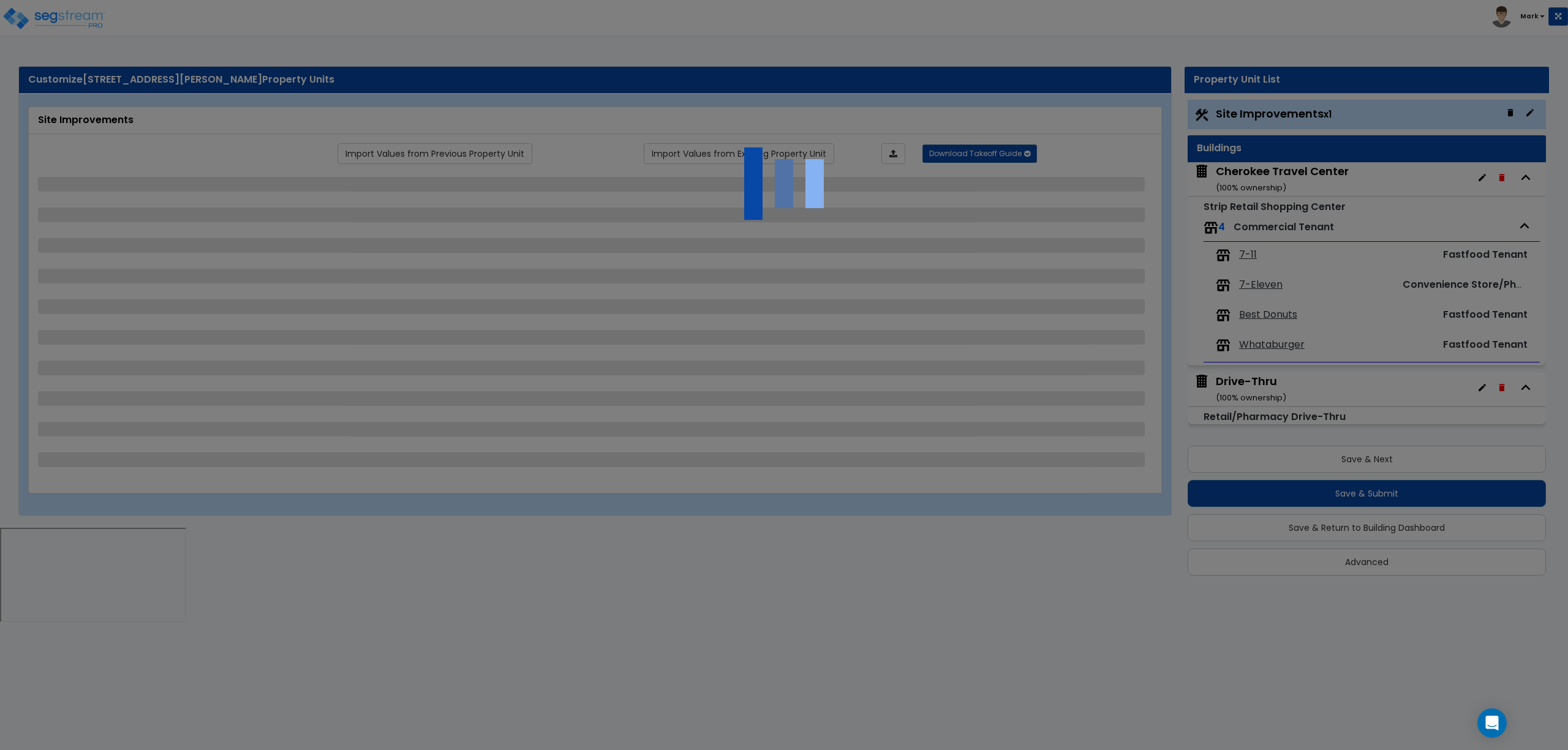
select select "2"
select select "1"
select select "2"
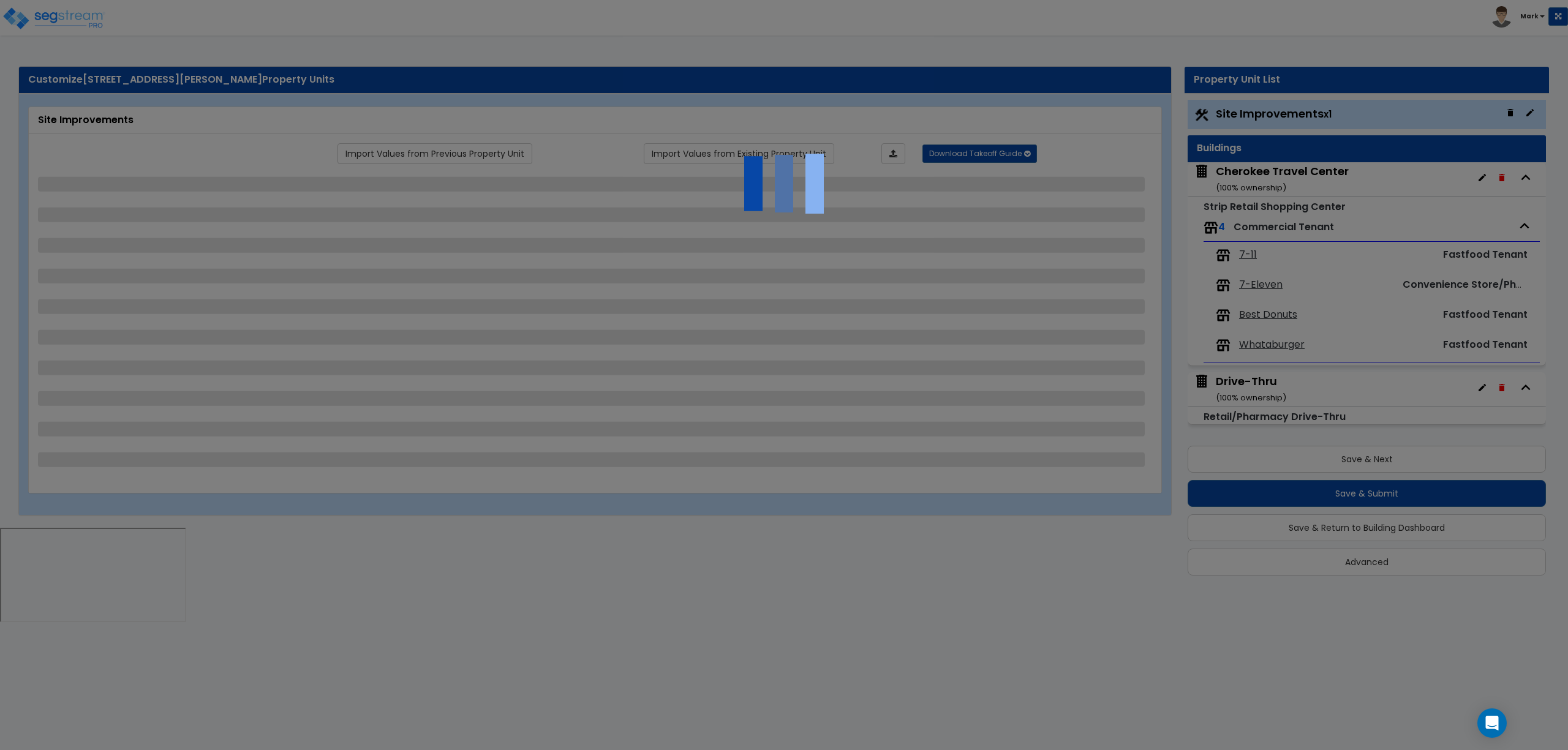
select select "1"
select select "2"
select select "1"
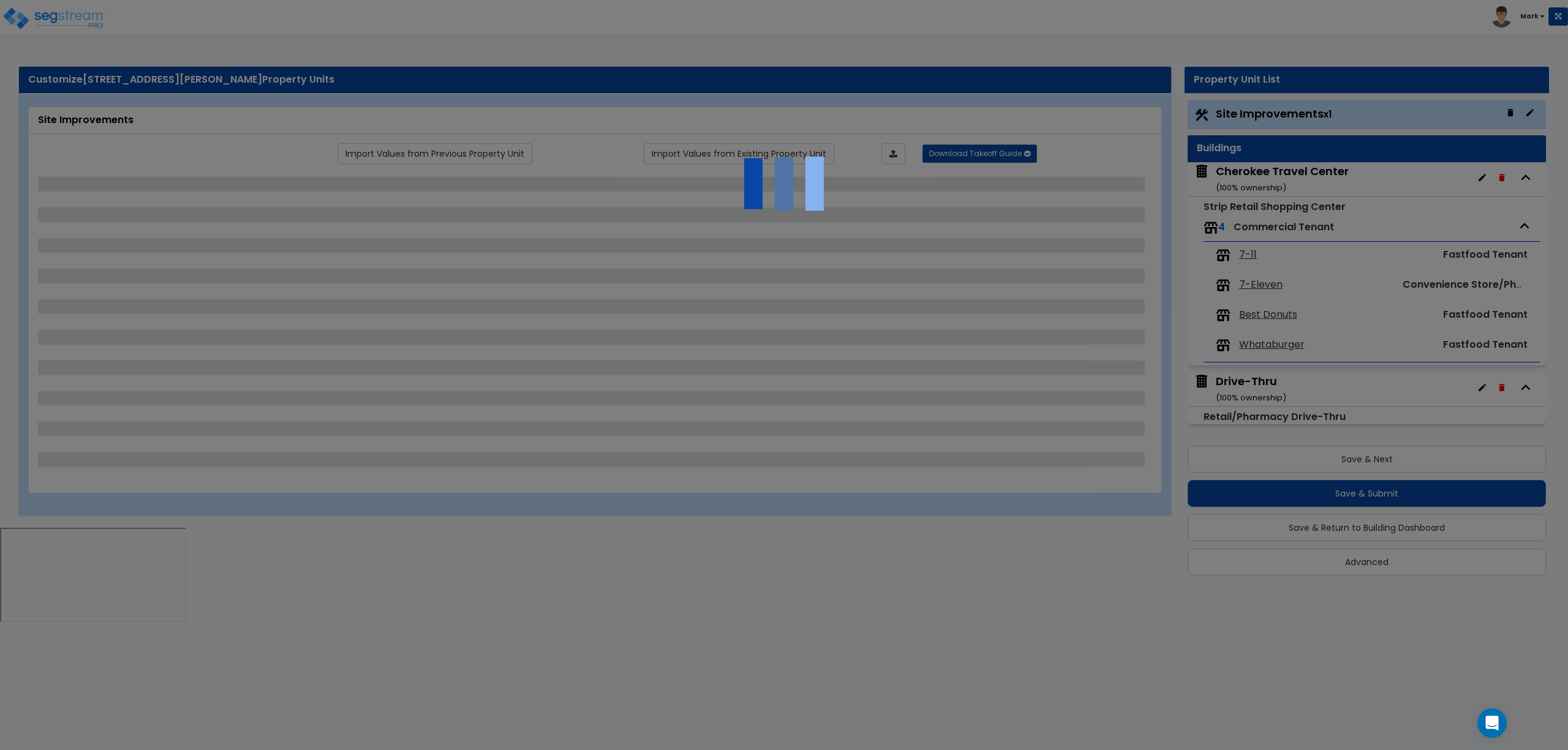
select select "1"
select select "5"
select select "2"
select select "1"
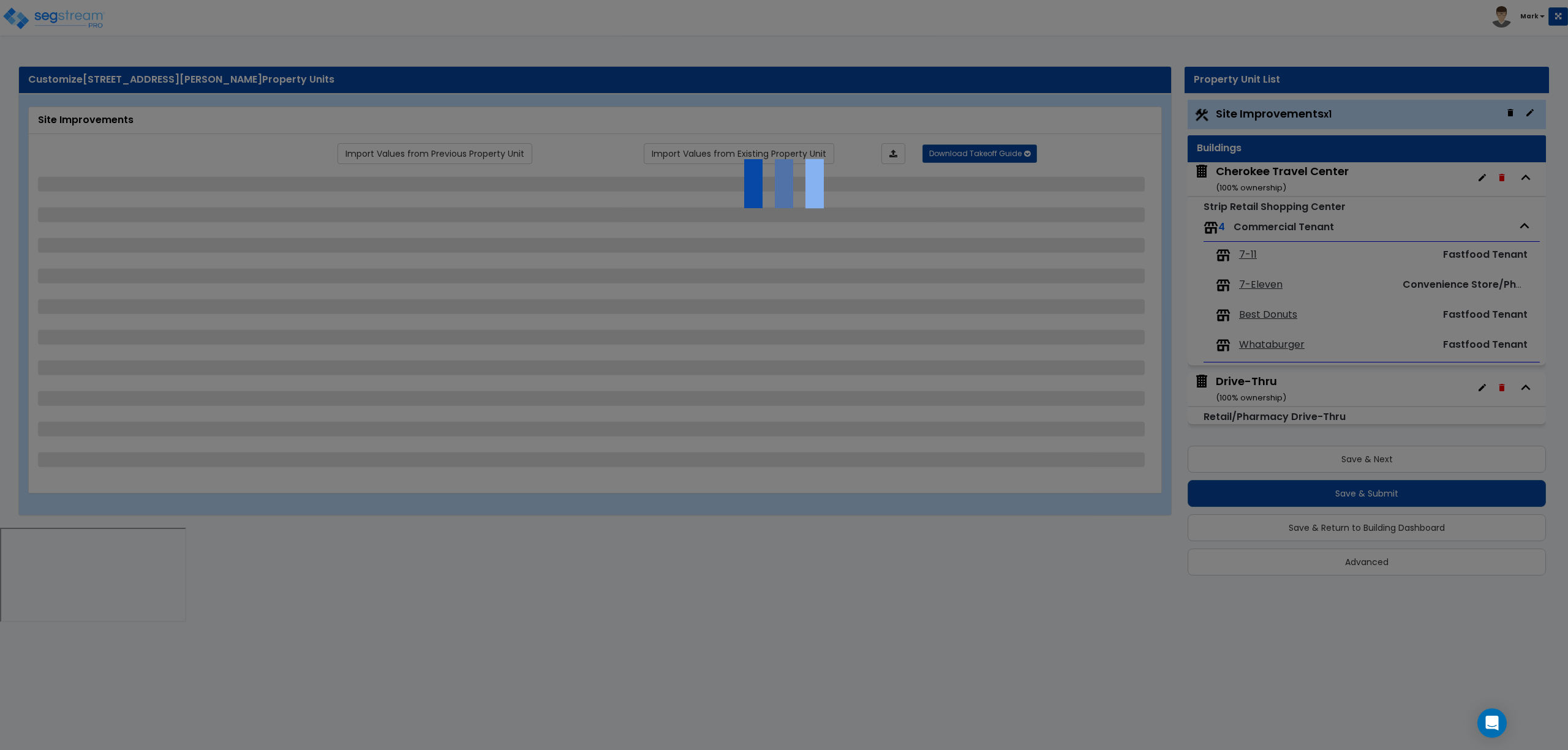
select select "4"
select select "2"
select select "4"
select select "2"
